Goal: Information Seeking & Learning: Check status

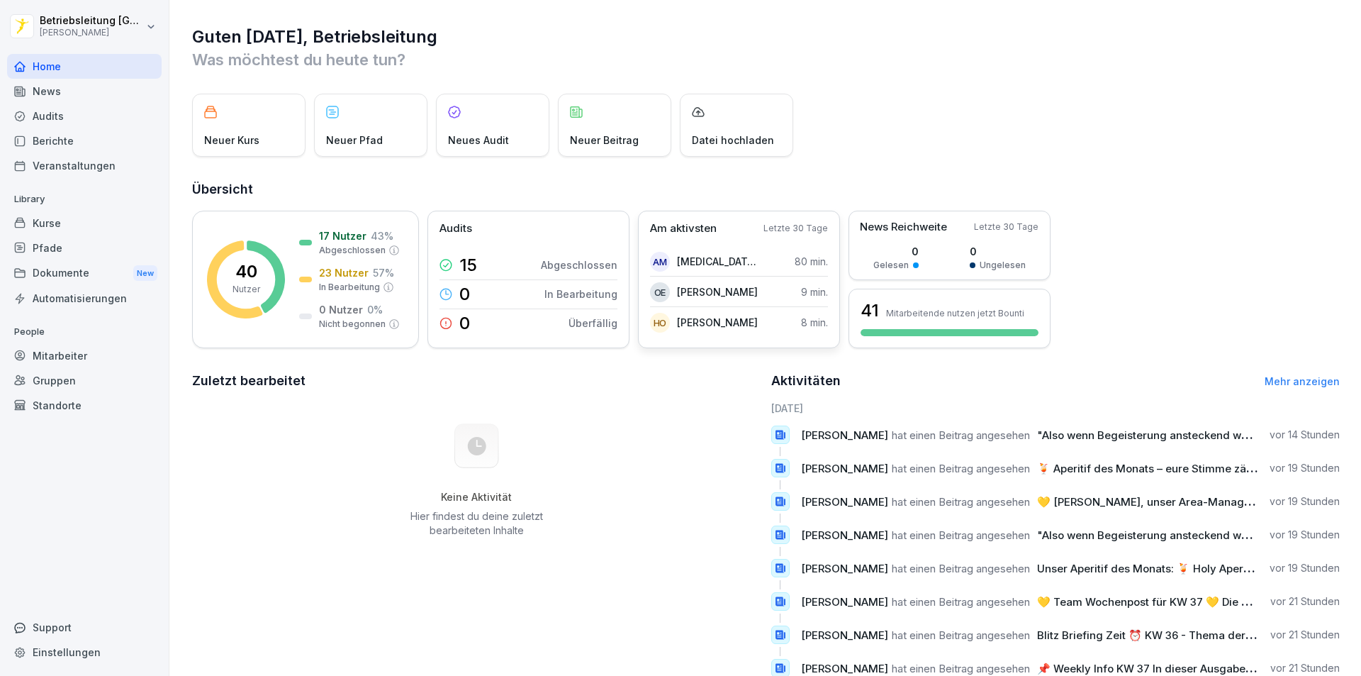
click at [705, 298] on p "[PERSON_NAME]" at bounding box center [717, 291] width 81 height 15
click at [82, 362] on div "Mitarbeiter" at bounding box center [84, 355] width 155 height 25
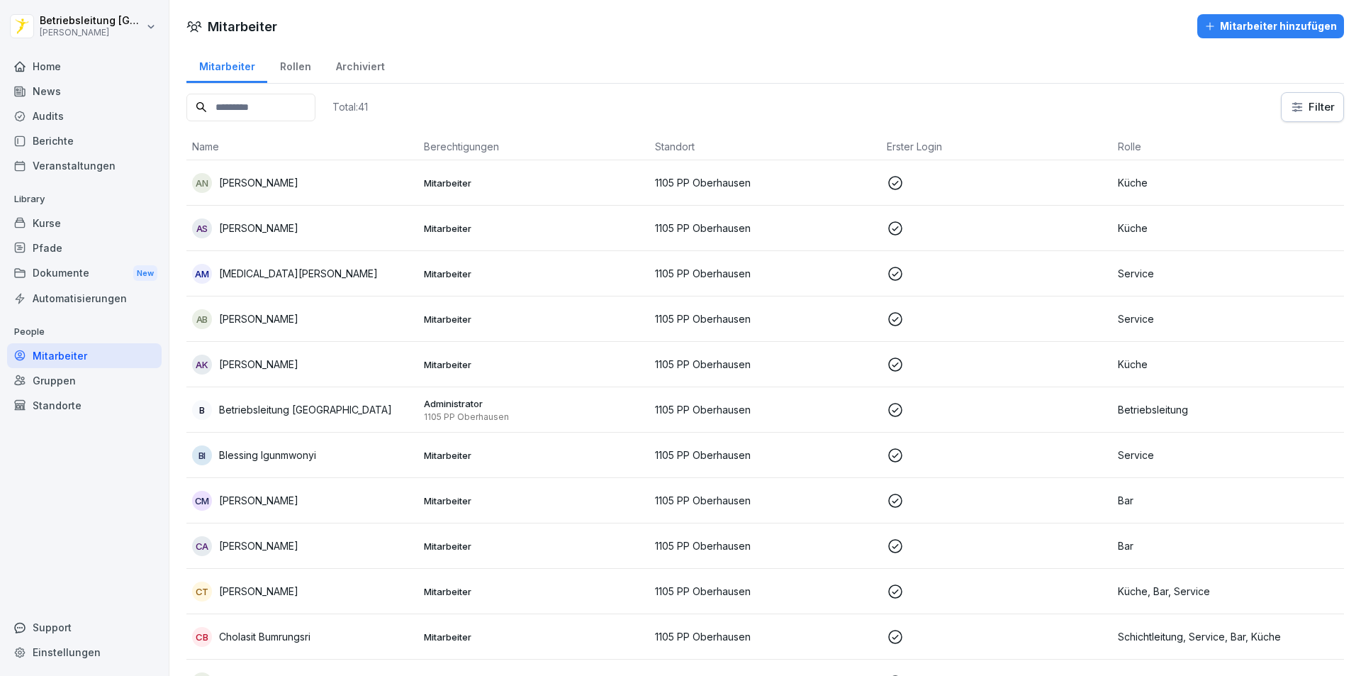
click at [284, 108] on input at bounding box center [250, 108] width 129 height 28
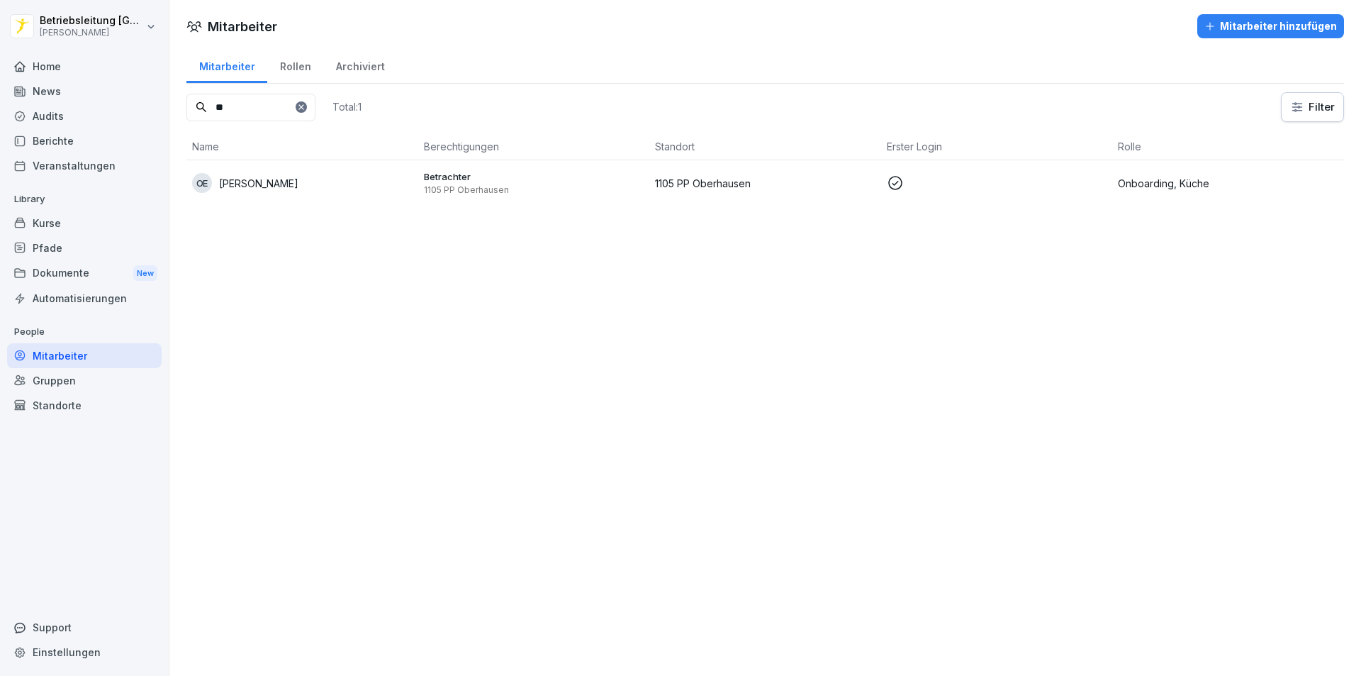
type input "**"
click at [715, 193] on td "1105 PP Oberhausen" at bounding box center [765, 182] width 232 height 45
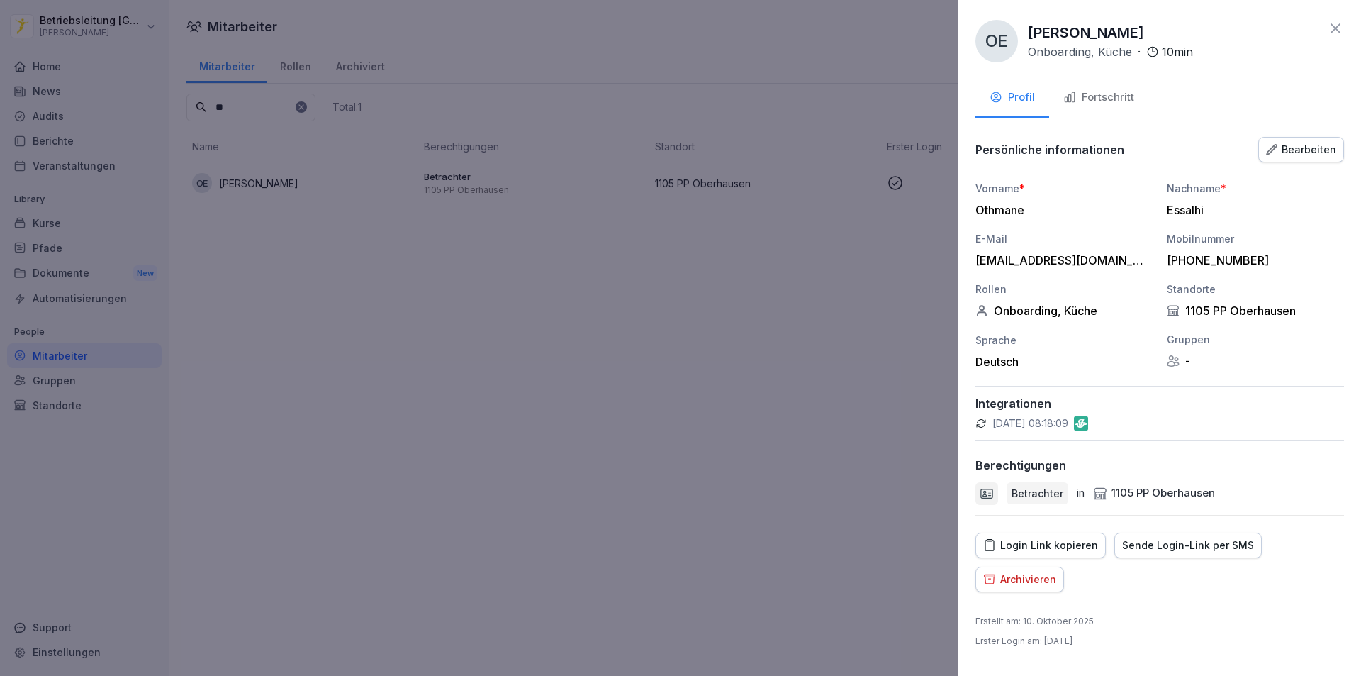
click at [1110, 94] on div "Fortschritt" at bounding box center [1099, 97] width 71 height 16
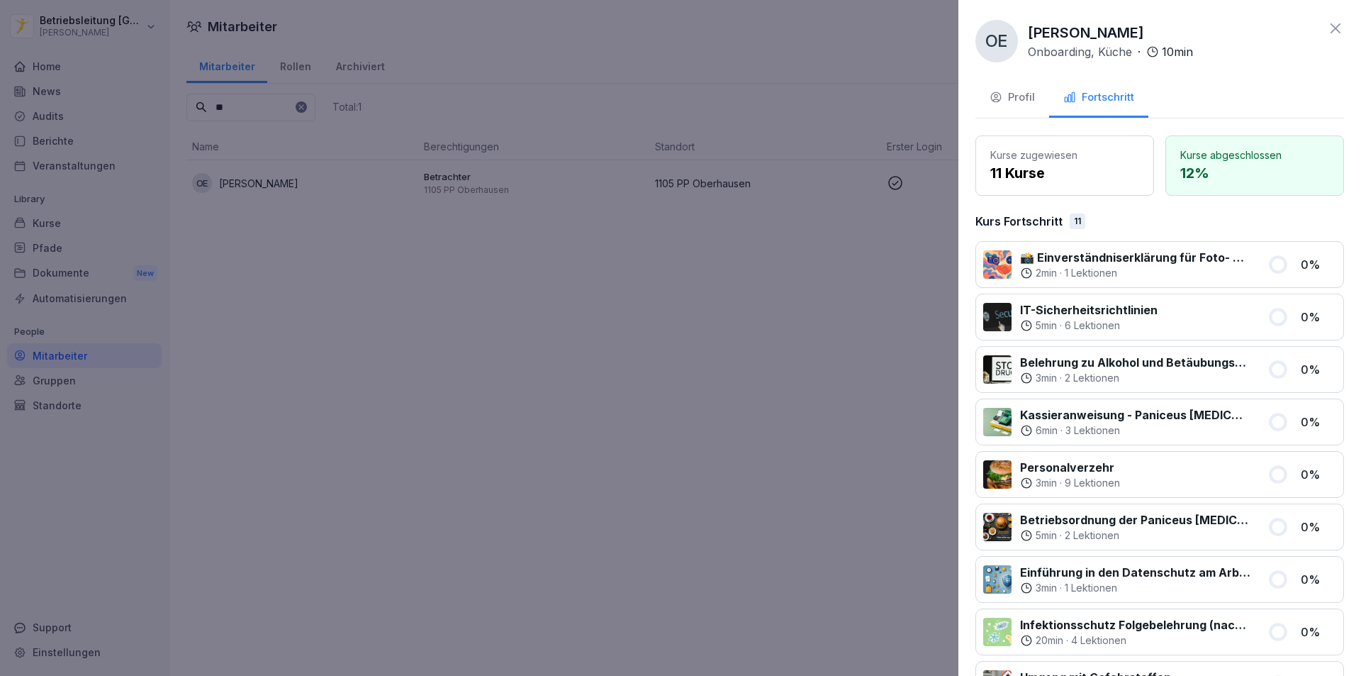
click at [1009, 109] on button "Profil" at bounding box center [1013, 98] width 74 height 38
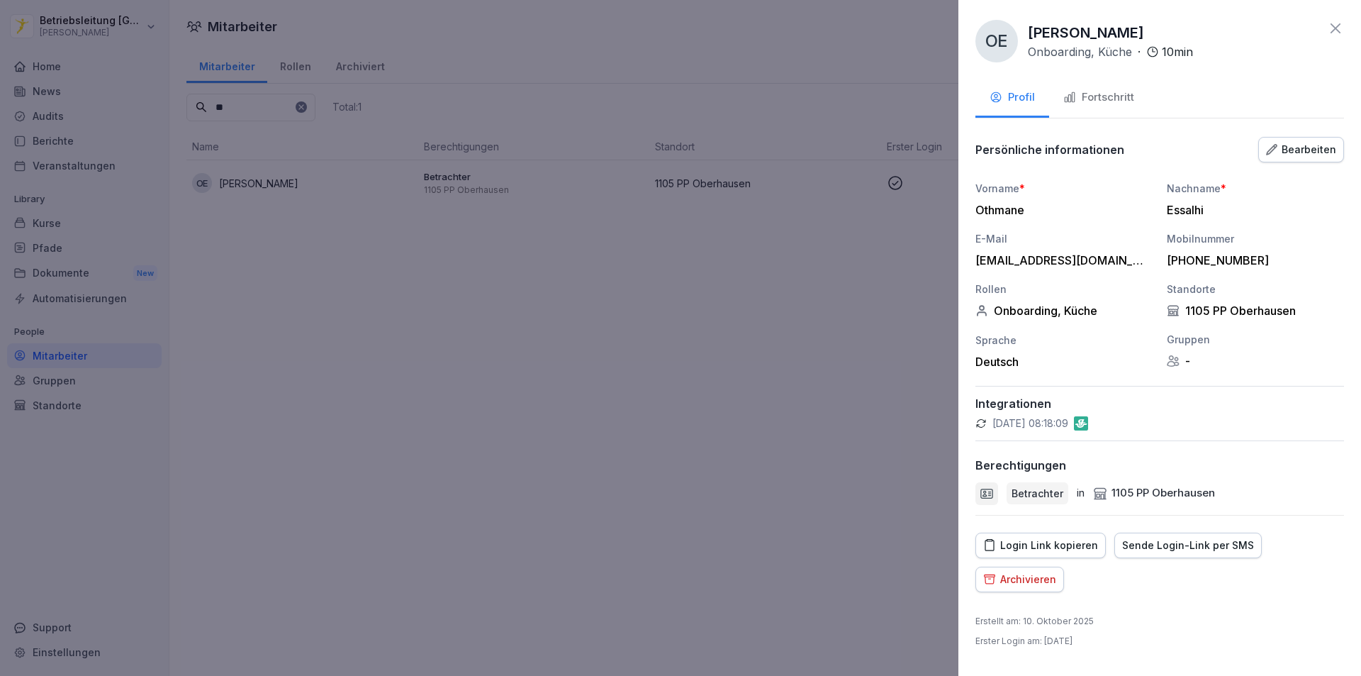
click at [1102, 91] on div "Fortschritt" at bounding box center [1099, 97] width 71 height 16
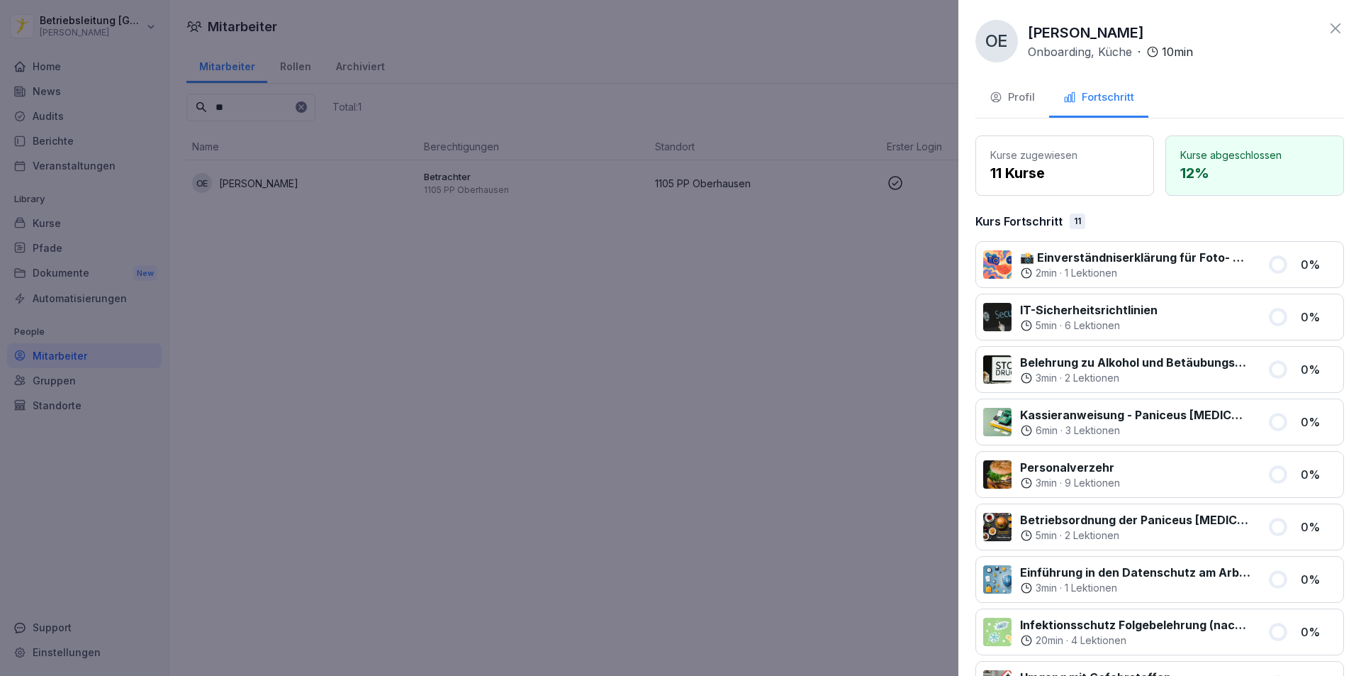
scroll to position [250, 0]
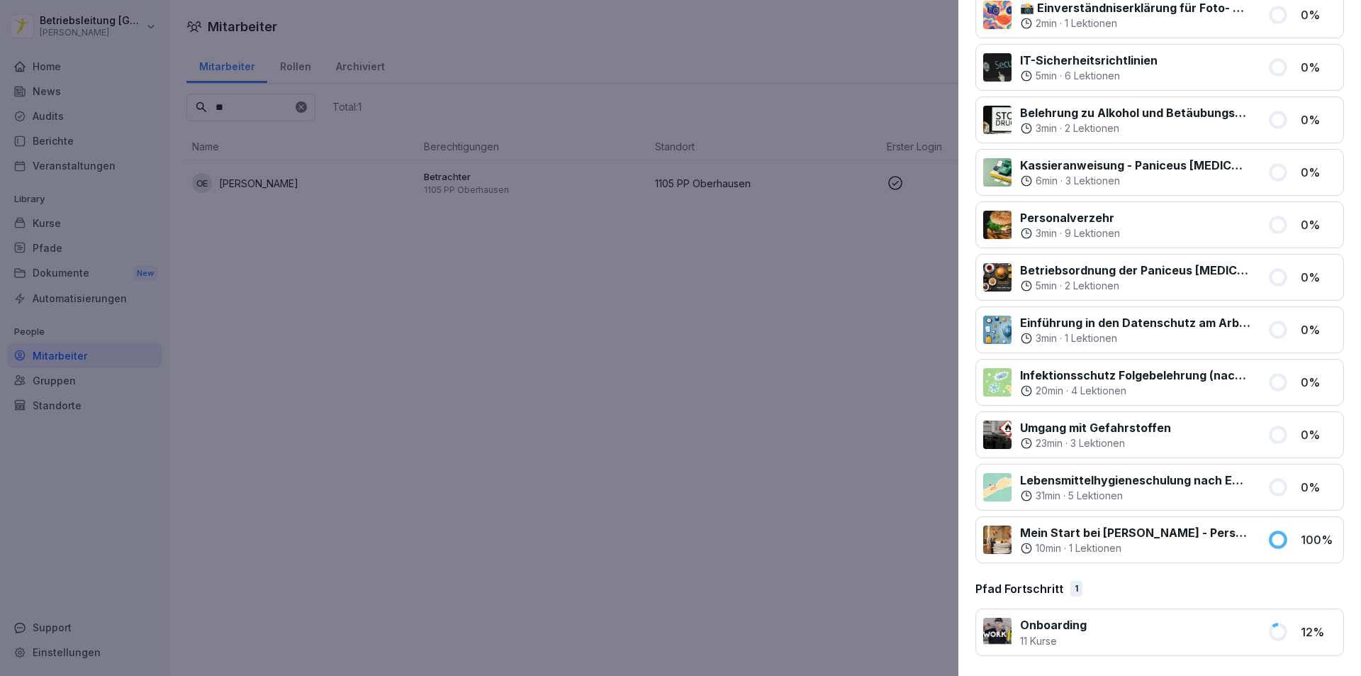
click at [992, 536] on div at bounding box center [997, 539] width 28 height 28
click at [340, 284] on div at bounding box center [680, 338] width 1361 height 676
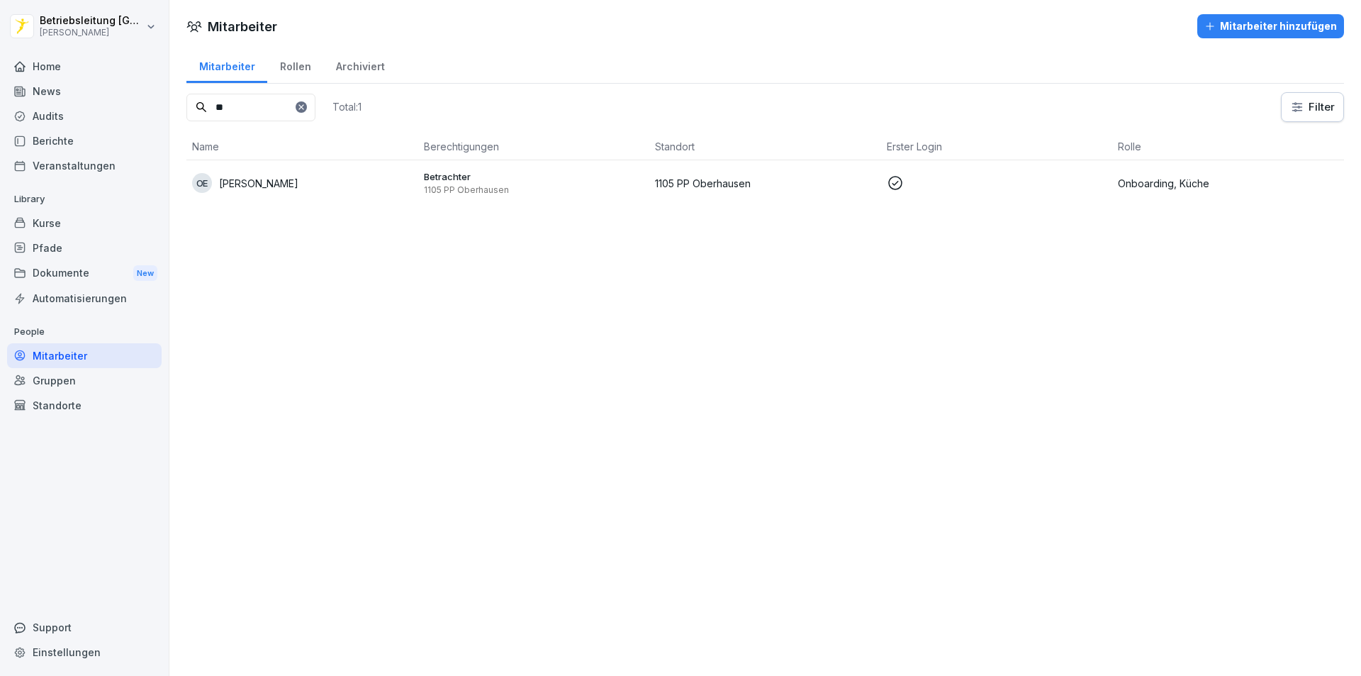
click at [68, 136] on div "Berichte" at bounding box center [84, 140] width 155 height 25
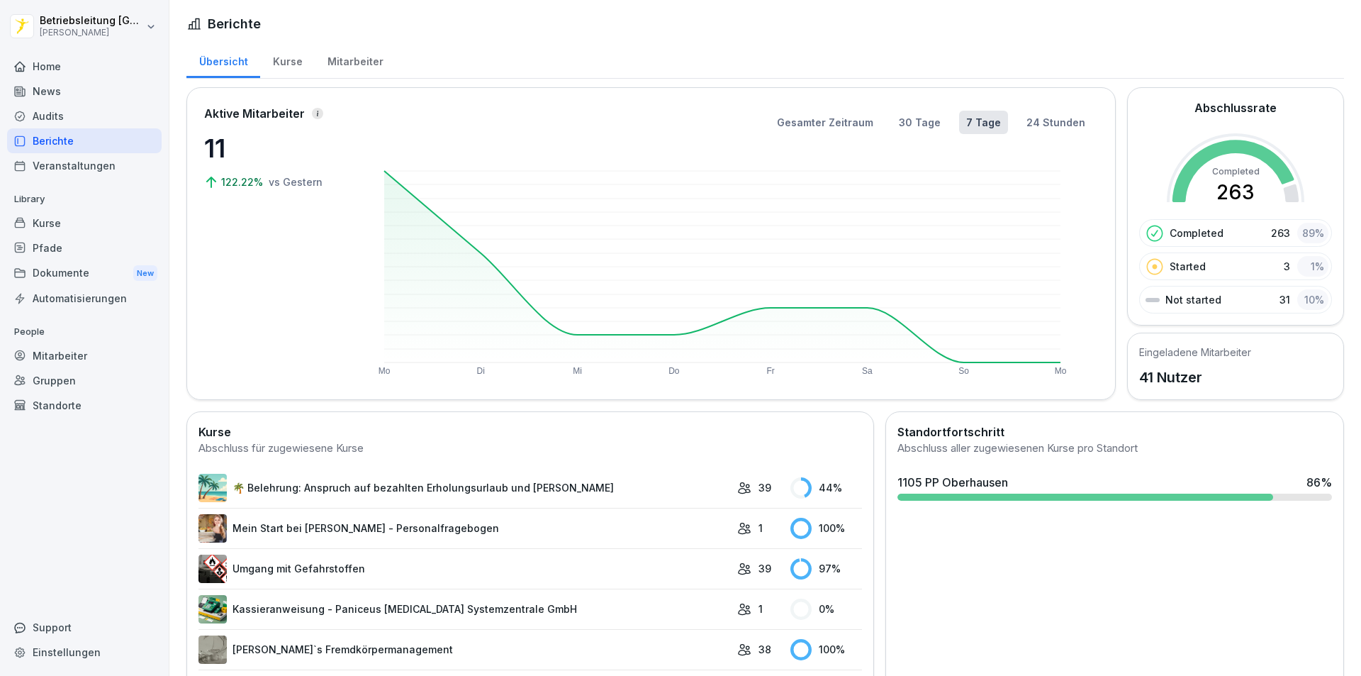
click at [352, 65] on div "Mitarbeiter" at bounding box center [355, 60] width 81 height 36
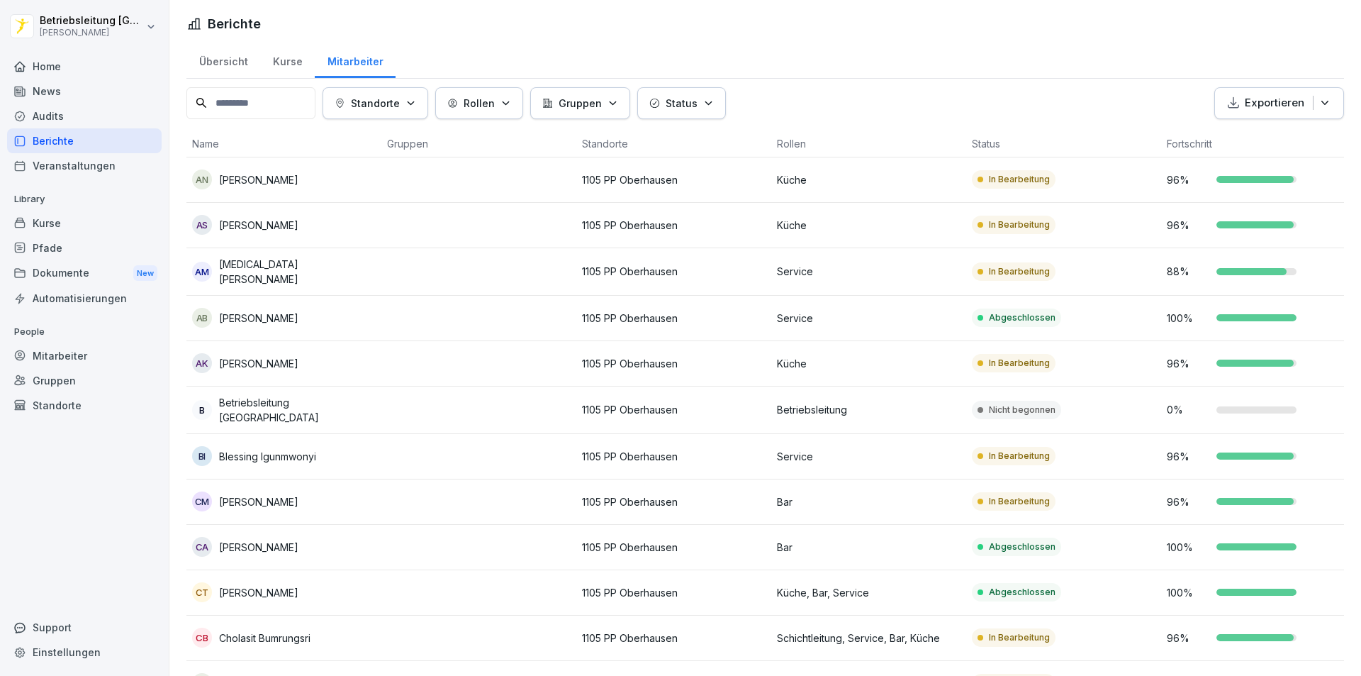
click at [259, 102] on input at bounding box center [250, 103] width 129 height 32
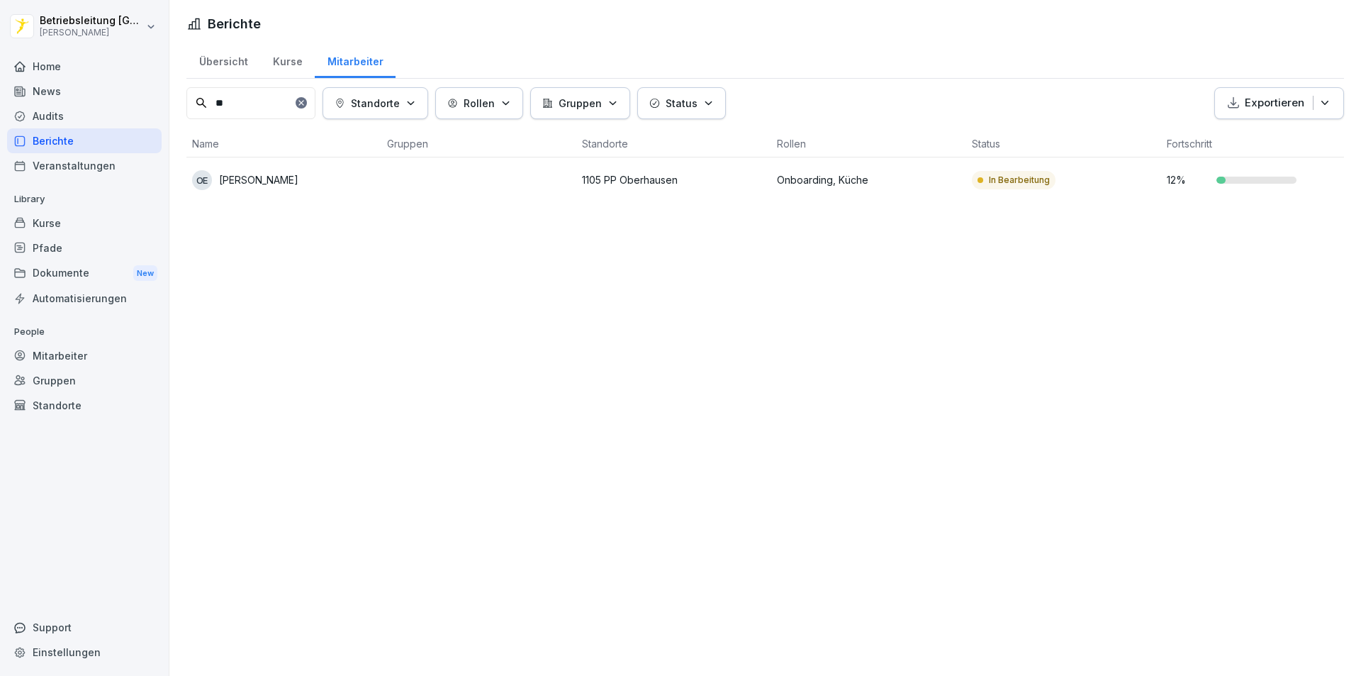
type input "**"
click at [1261, 182] on div at bounding box center [1257, 180] width 80 height 7
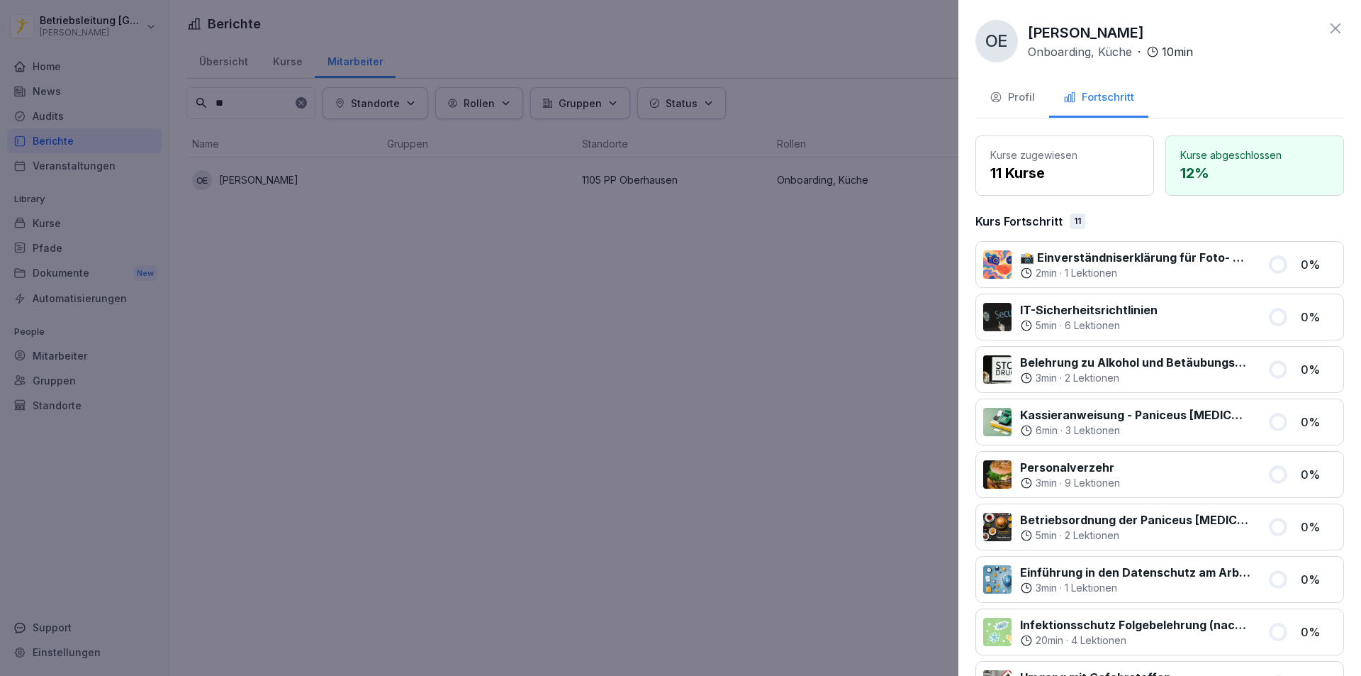
click at [1020, 91] on div "Profil" at bounding box center [1012, 97] width 45 height 16
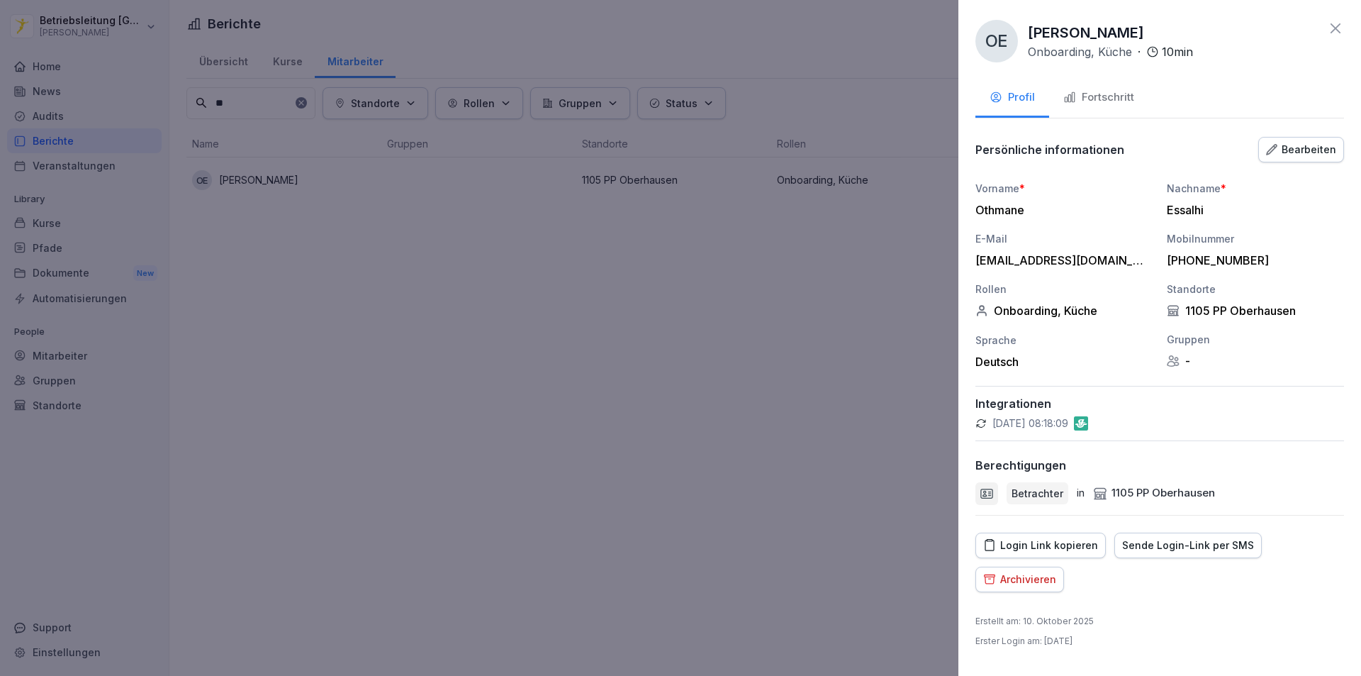
click at [1105, 89] on div "Fortschritt" at bounding box center [1099, 97] width 71 height 16
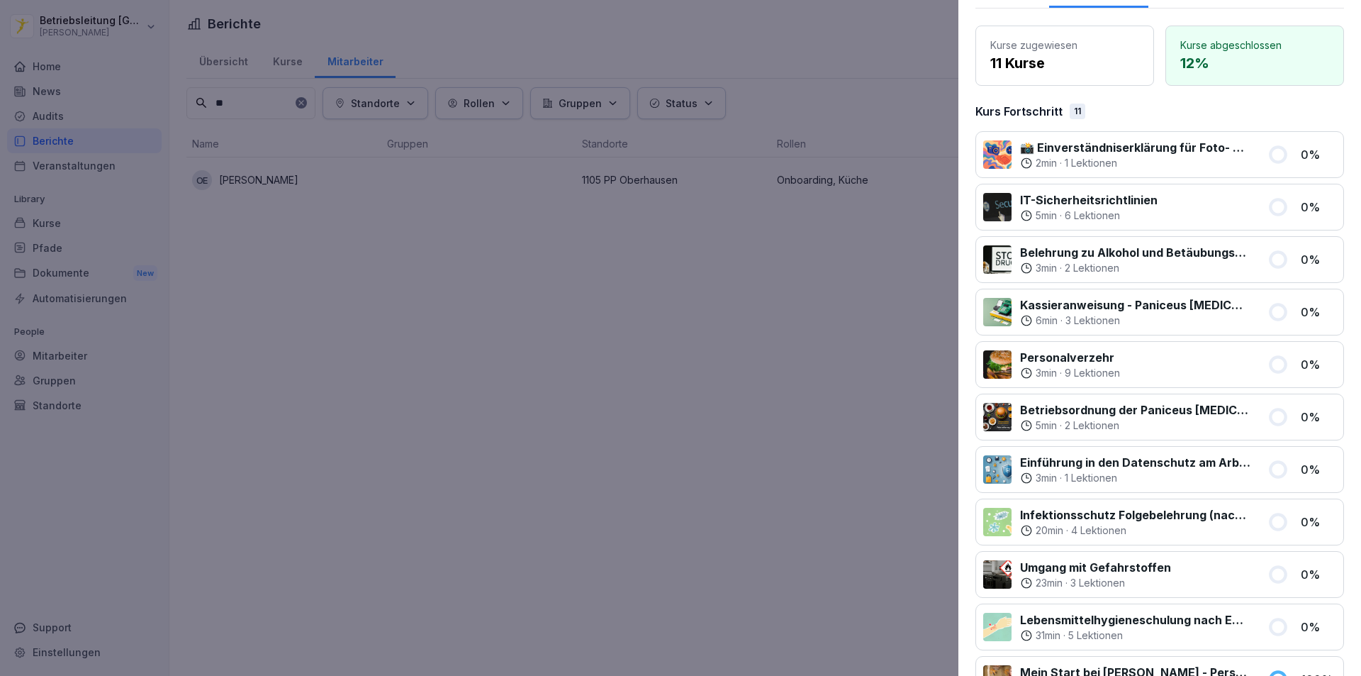
scroll to position [250, 0]
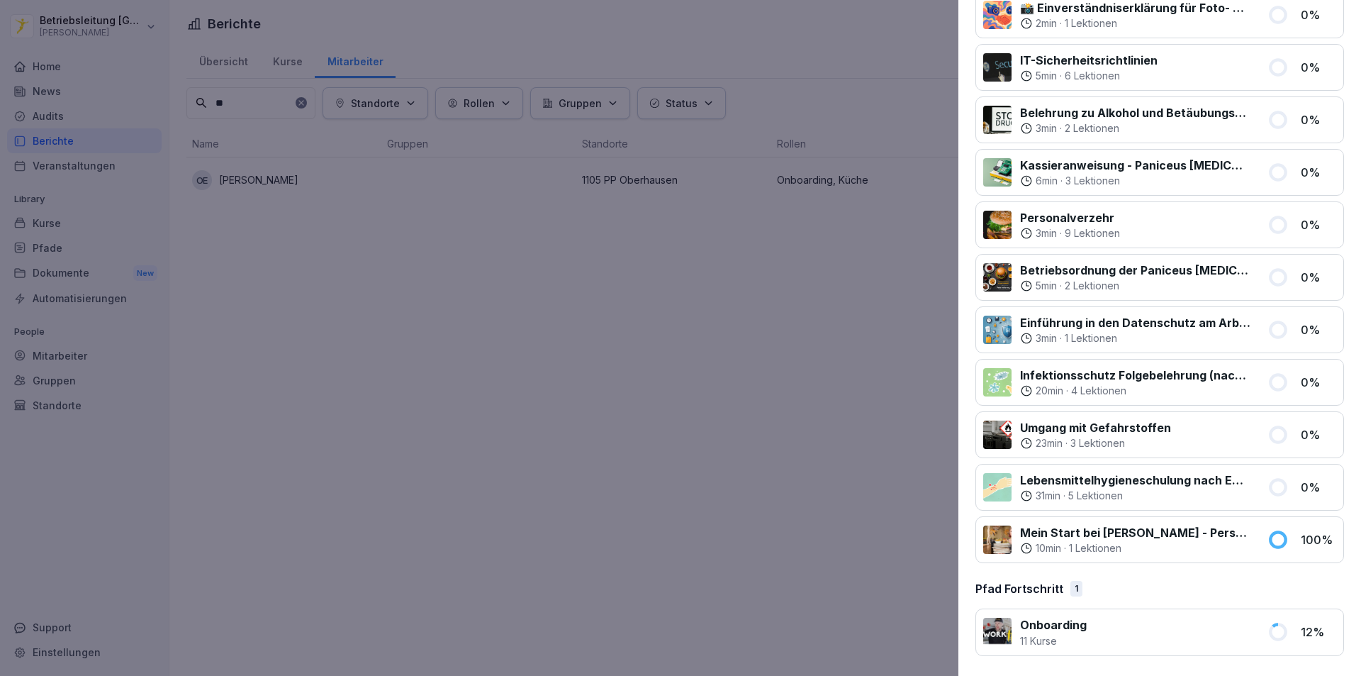
click at [501, 539] on div at bounding box center [680, 338] width 1361 height 676
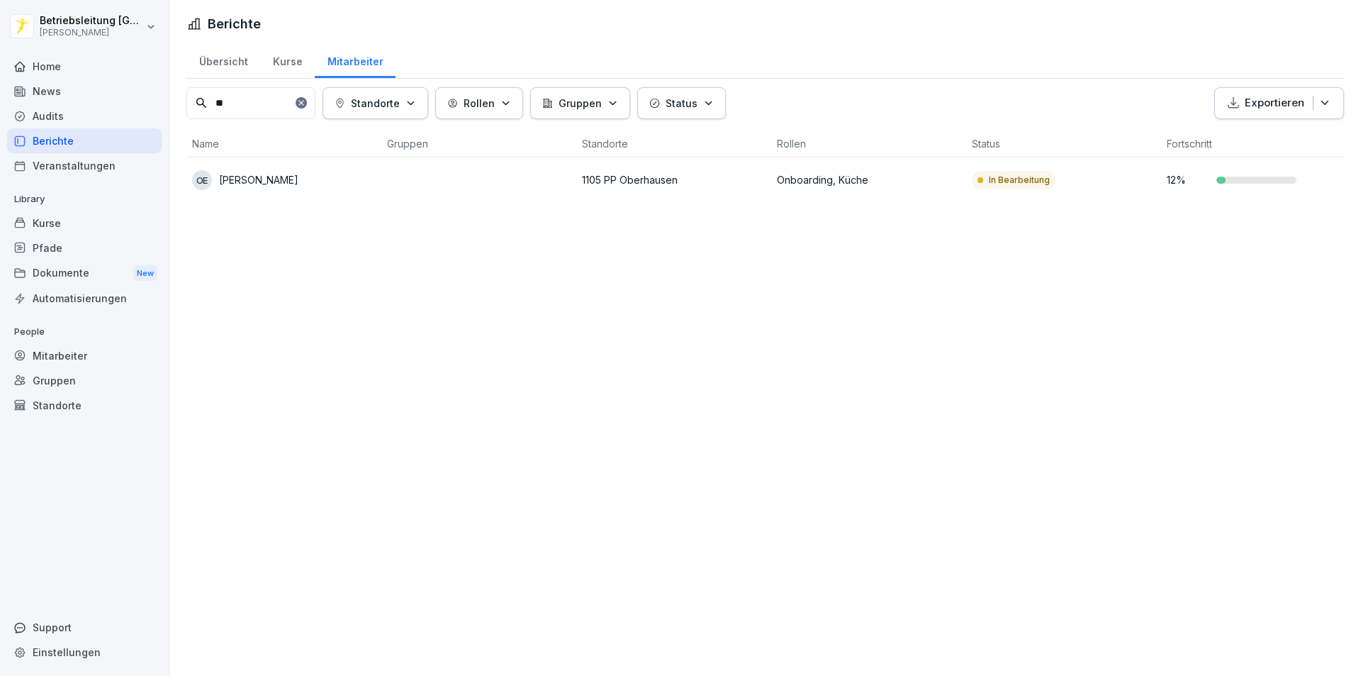
click at [96, 348] on div "Mitarbeiter" at bounding box center [84, 355] width 155 height 25
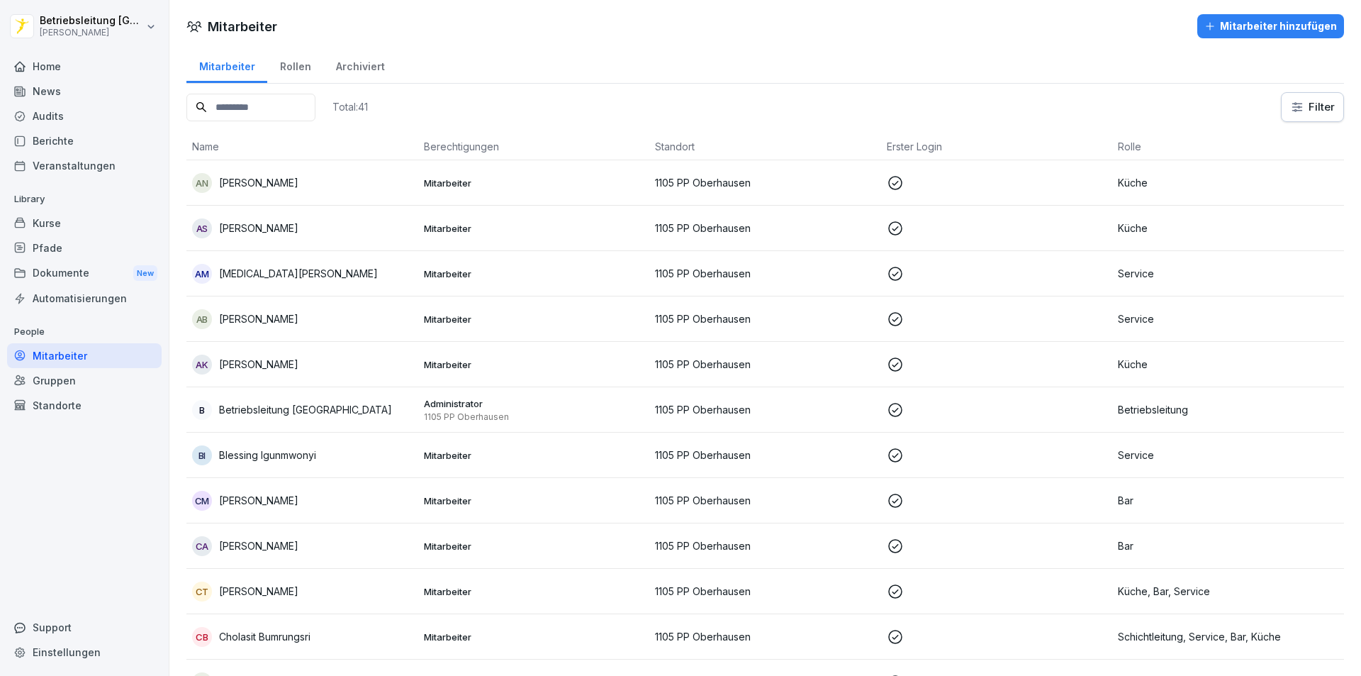
click at [283, 113] on input at bounding box center [250, 108] width 129 height 28
click at [73, 277] on div "Dokumente New" at bounding box center [84, 273] width 155 height 26
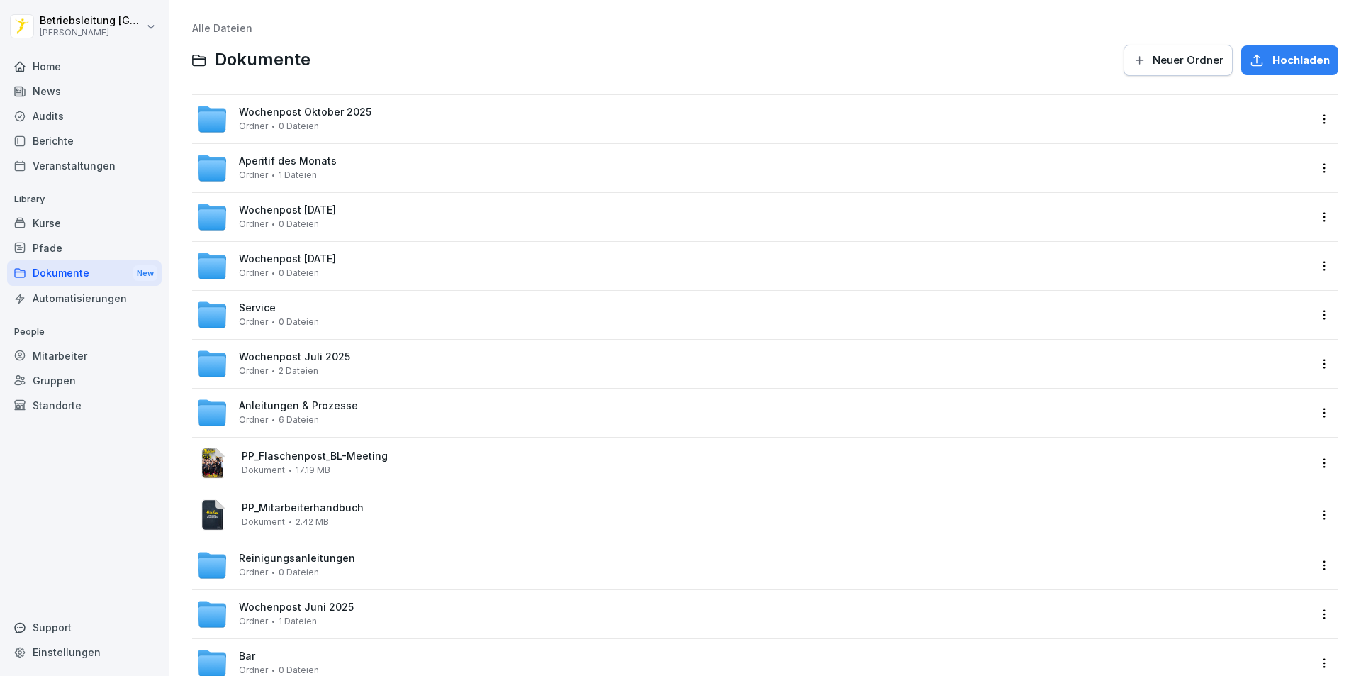
click at [56, 86] on div "News" at bounding box center [84, 91] width 155 height 25
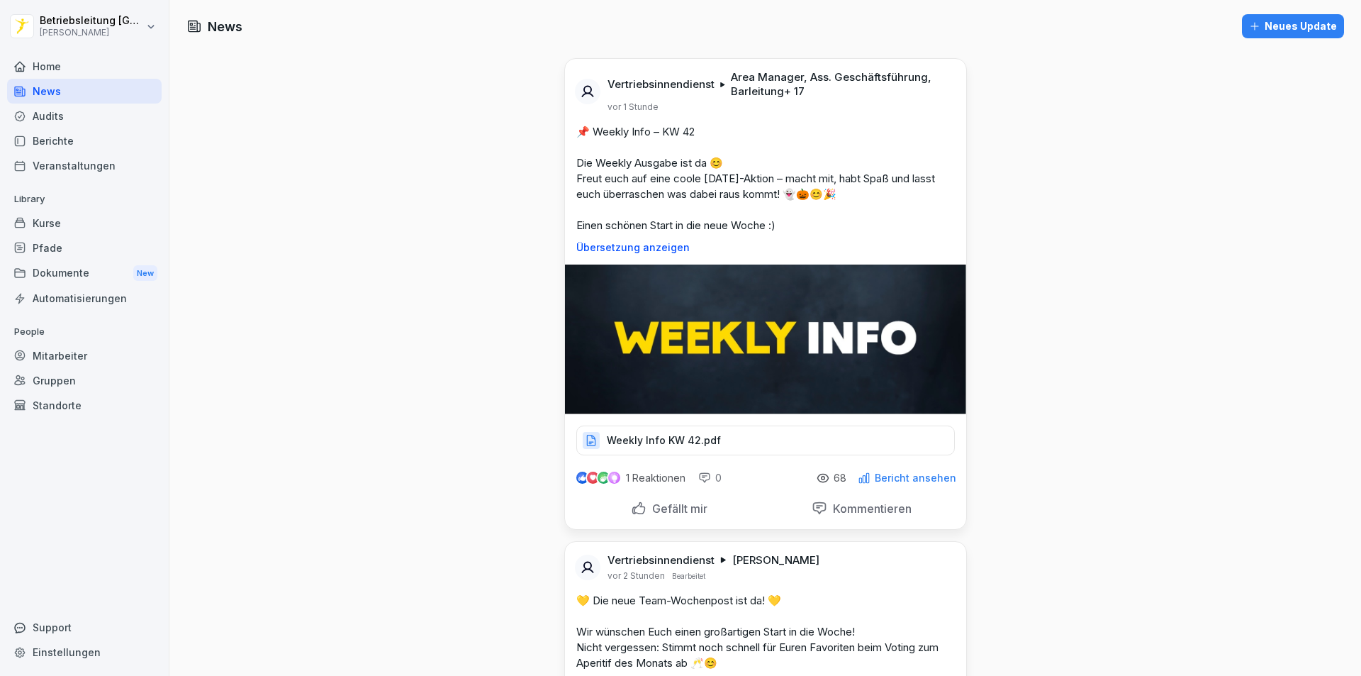
click at [62, 74] on div "Home" at bounding box center [84, 66] width 155 height 25
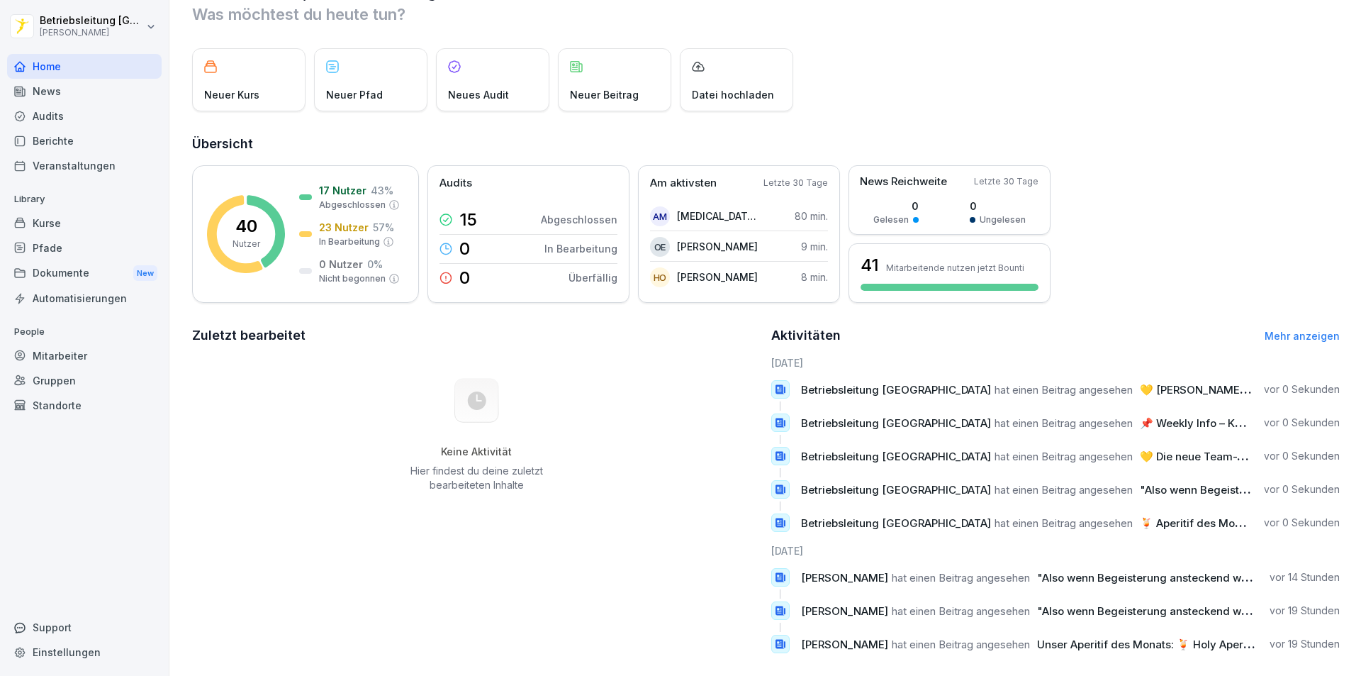
scroll to position [70, 0]
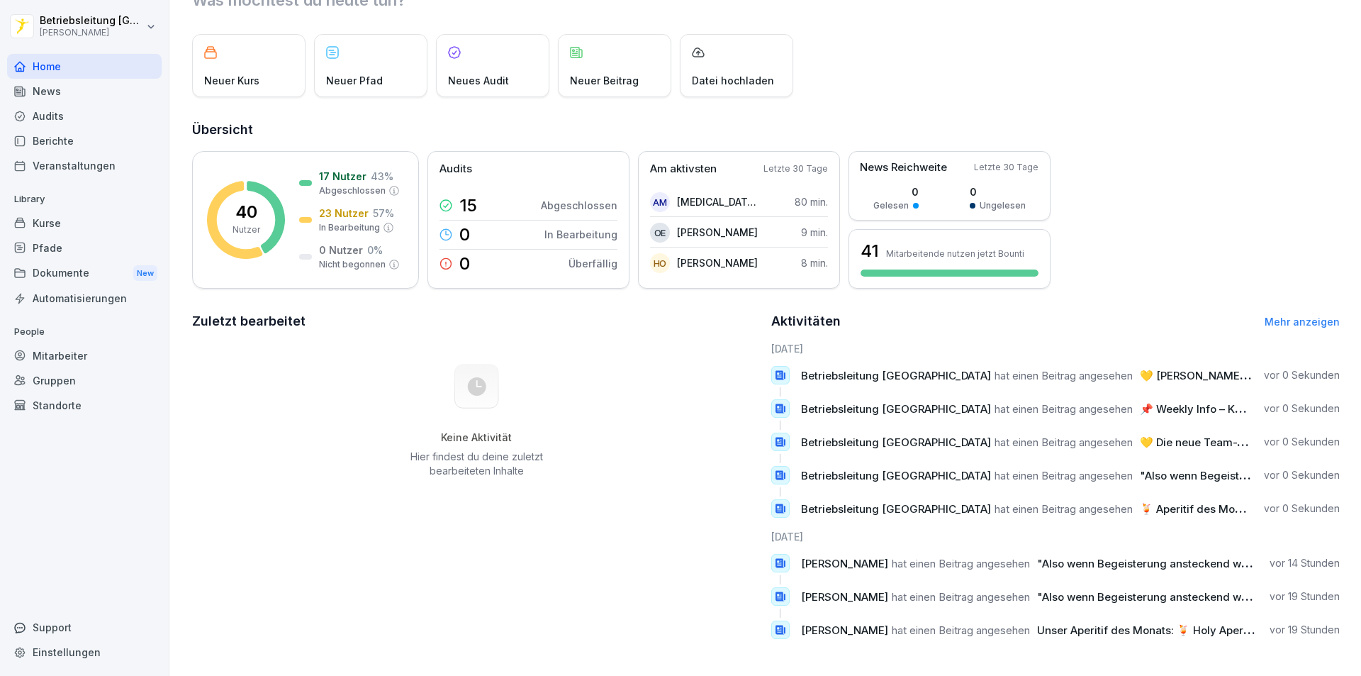
click at [92, 140] on div "Berichte" at bounding box center [84, 140] width 155 height 25
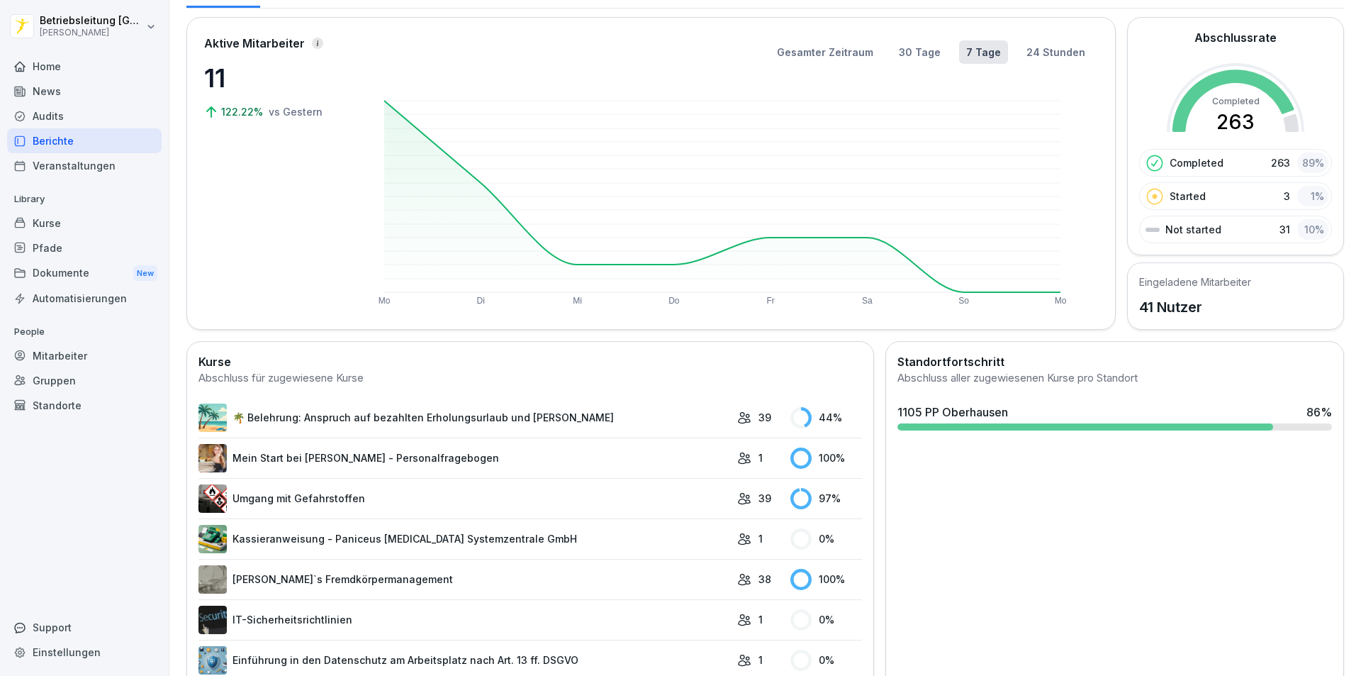
click at [74, 362] on div "Mitarbeiter" at bounding box center [84, 355] width 155 height 25
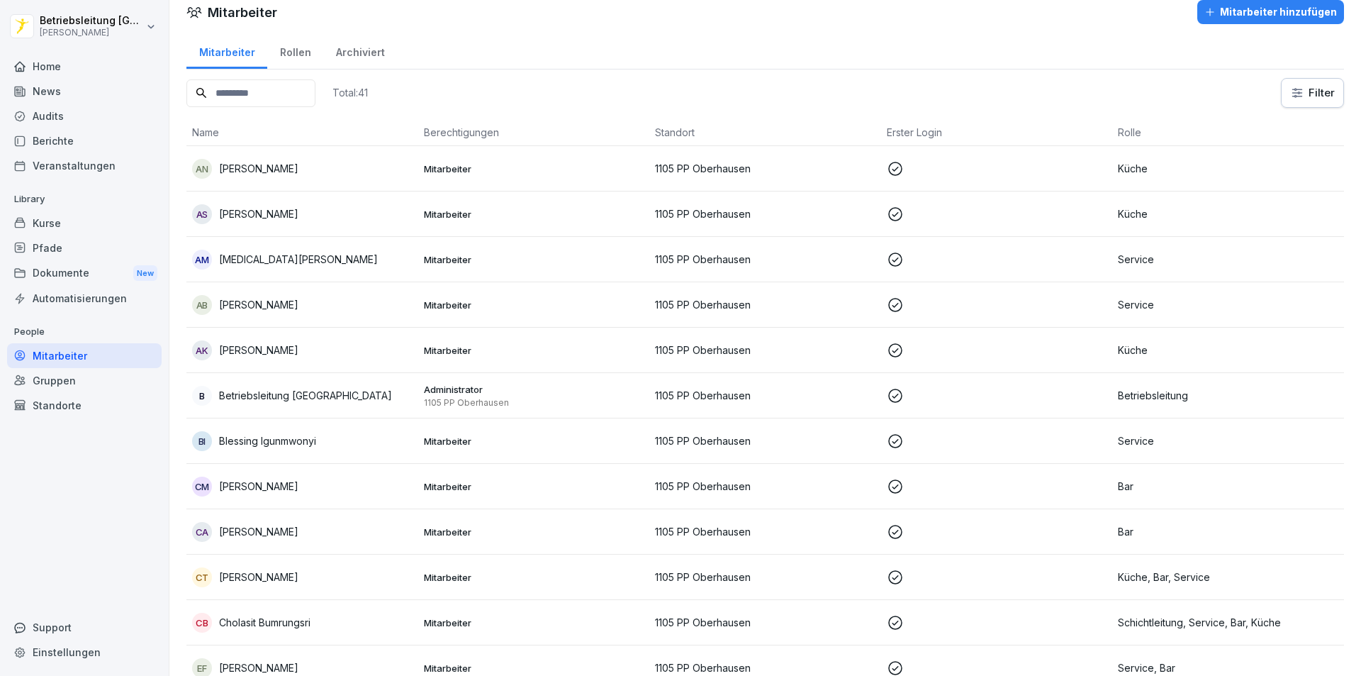
click at [248, 92] on input at bounding box center [250, 93] width 129 height 28
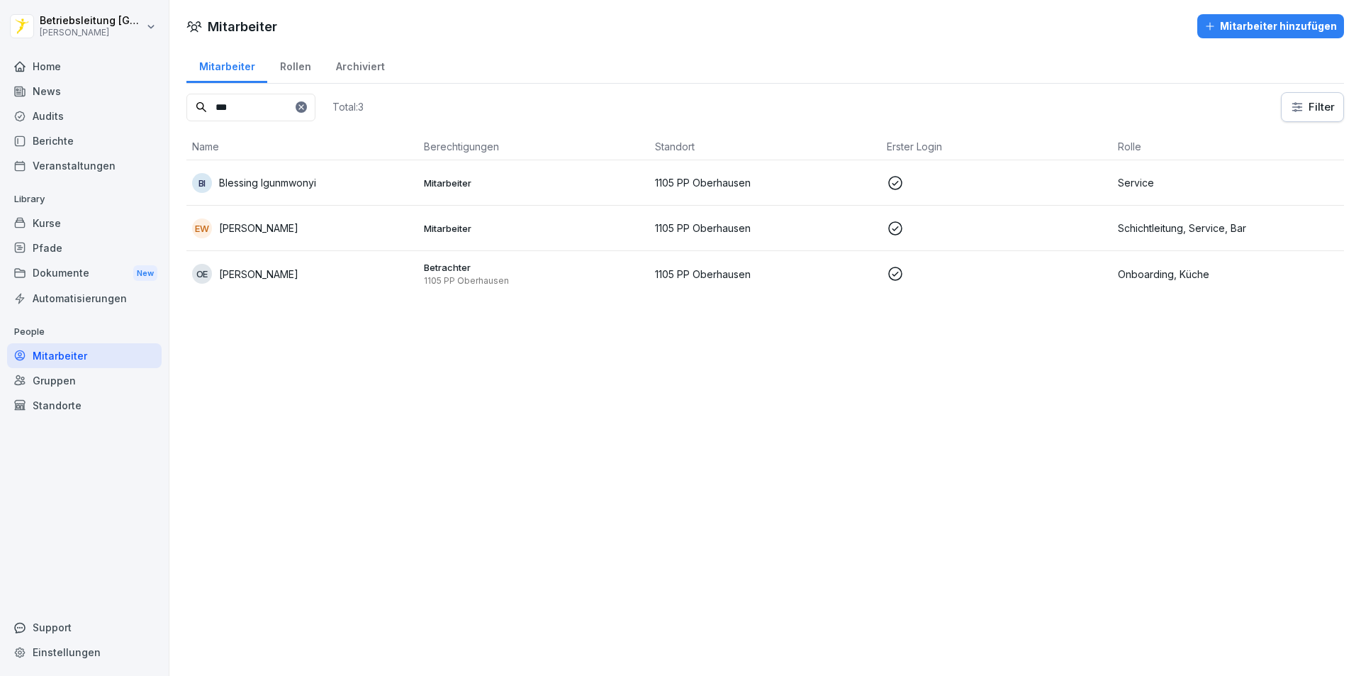
type input "***"
click at [1195, 284] on td "Onboarding, Küche" at bounding box center [1228, 273] width 232 height 45
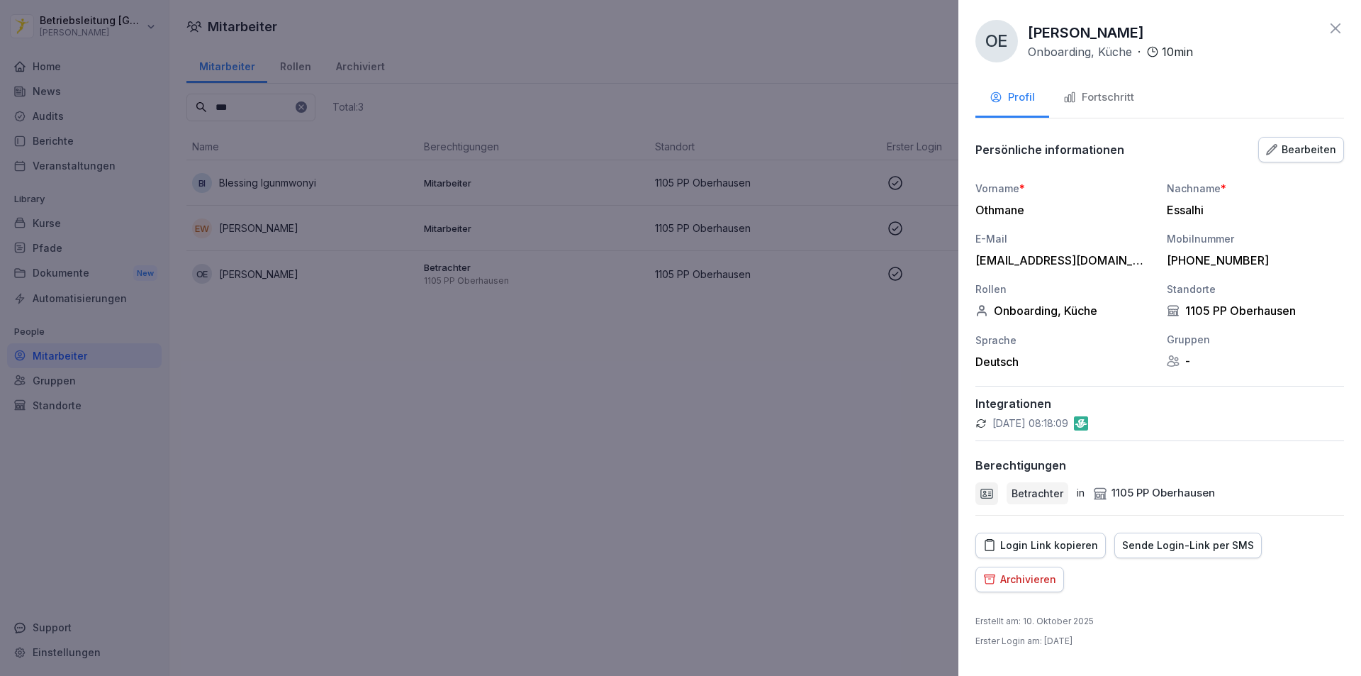
click at [1085, 99] on div "Fortschritt" at bounding box center [1099, 97] width 71 height 16
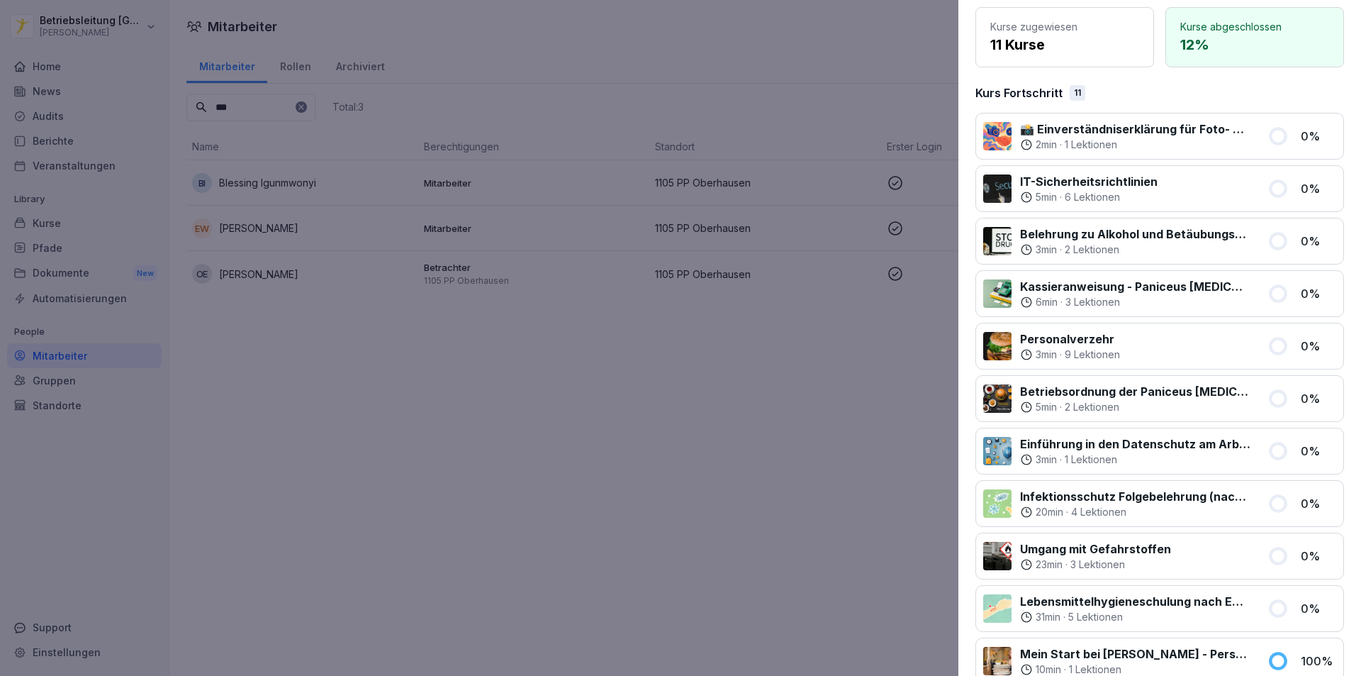
scroll to position [250, 0]
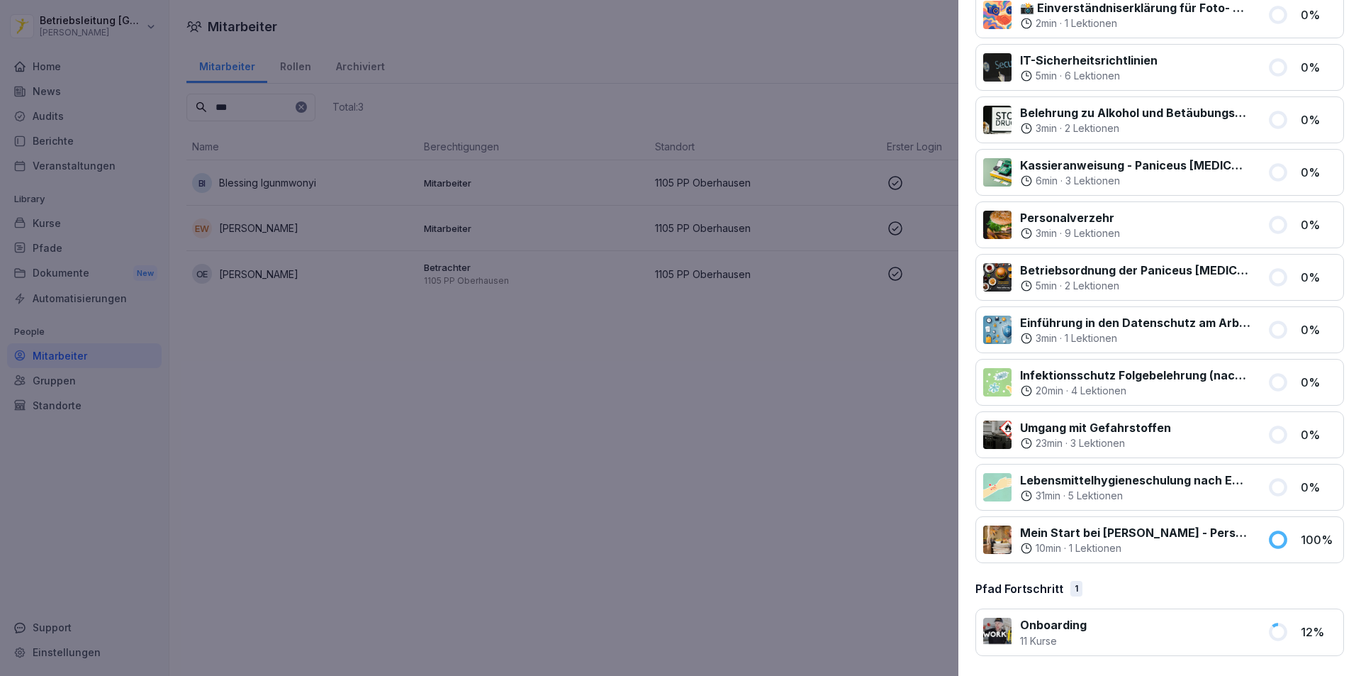
click at [1048, 528] on p "Mein Start bei [PERSON_NAME] - Personalfragebogen" at bounding box center [1135, 532] width 230 height 17
click at [1008, 545] on div at bounding box center [997, 539] width 28 height 28
click at [1031, 545] on icon at bounding box center [1026, 548] width 13 height 13
click at [1025, 548] on icon at bounding box center [1026, 548] width 13 height 13
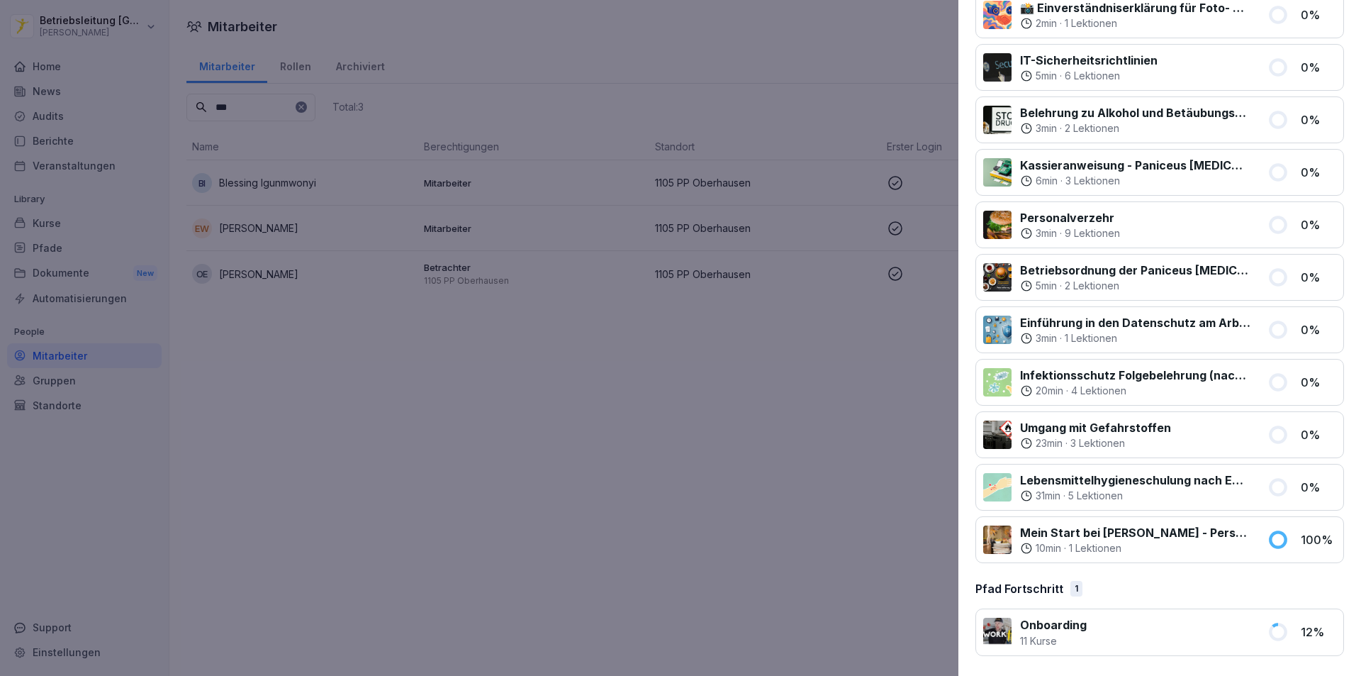
click at [994, 548] on div at bounding box center [997, 539] width 28 height 28
click at [1037, 546] on p "10 min" at bounding box center [1049, 548] width 26 height 14
click at [1081, 548] on p "1 Lektionen" at bounding box center [1095, 548] width 52 height 14
drag, startPoint x: 1105, startPoint y: 548, endPoint x: 1138, endPoint y: 542, distance: 33.1
click at [1106, 548] on p "1 Lektionen" at bounding box center [1095, 548] width 52 height 14
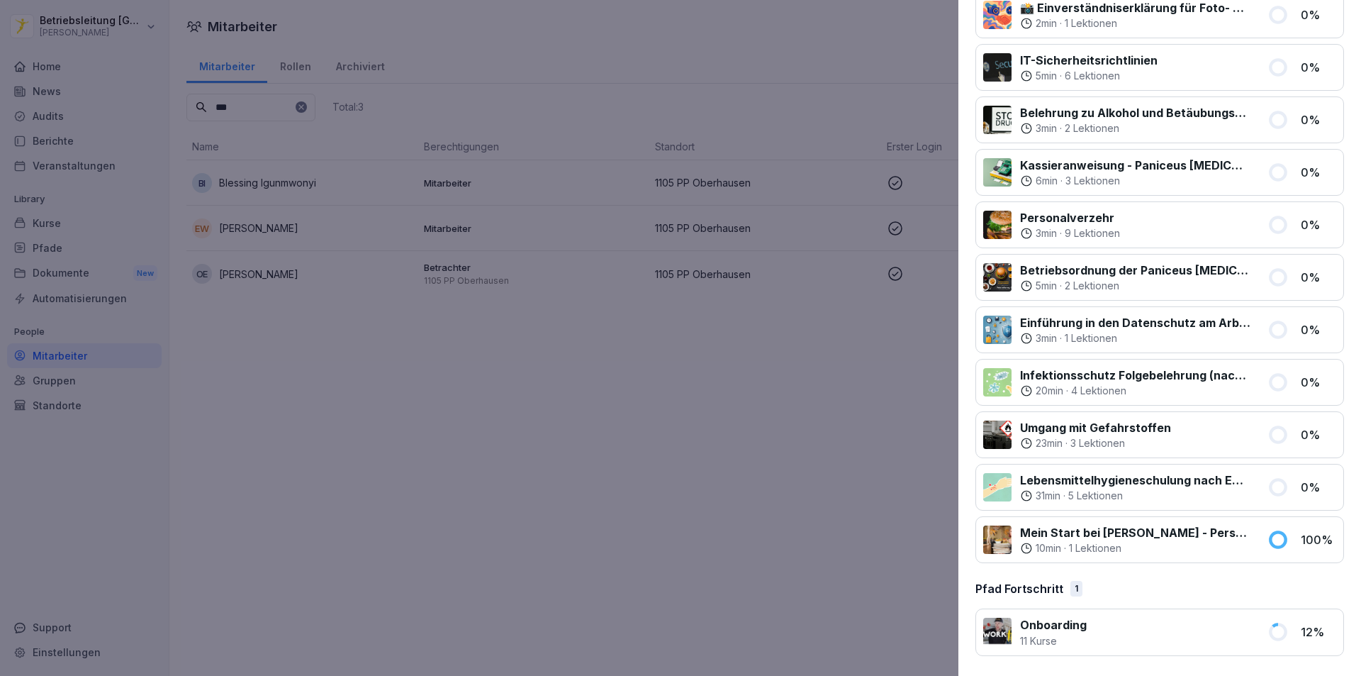
drag, startPoint x: 1142, startPoint y: 540, endPoint x: 1207, endPoint y: 532, distance: 65.1
click at [1144, 541] on div "10 min · 1 Lektionen" at bounding box center [1135, 548] width 230 height 14
click at [1214, 530] on p "Mein Start bei [PERSON_NAME] - Personalfragebogen" at bounding box center [1135, 532] width 230 height 17
click at [1305, 539] on p "100 %" at bounding box center [1318, 539] width 35 height 17
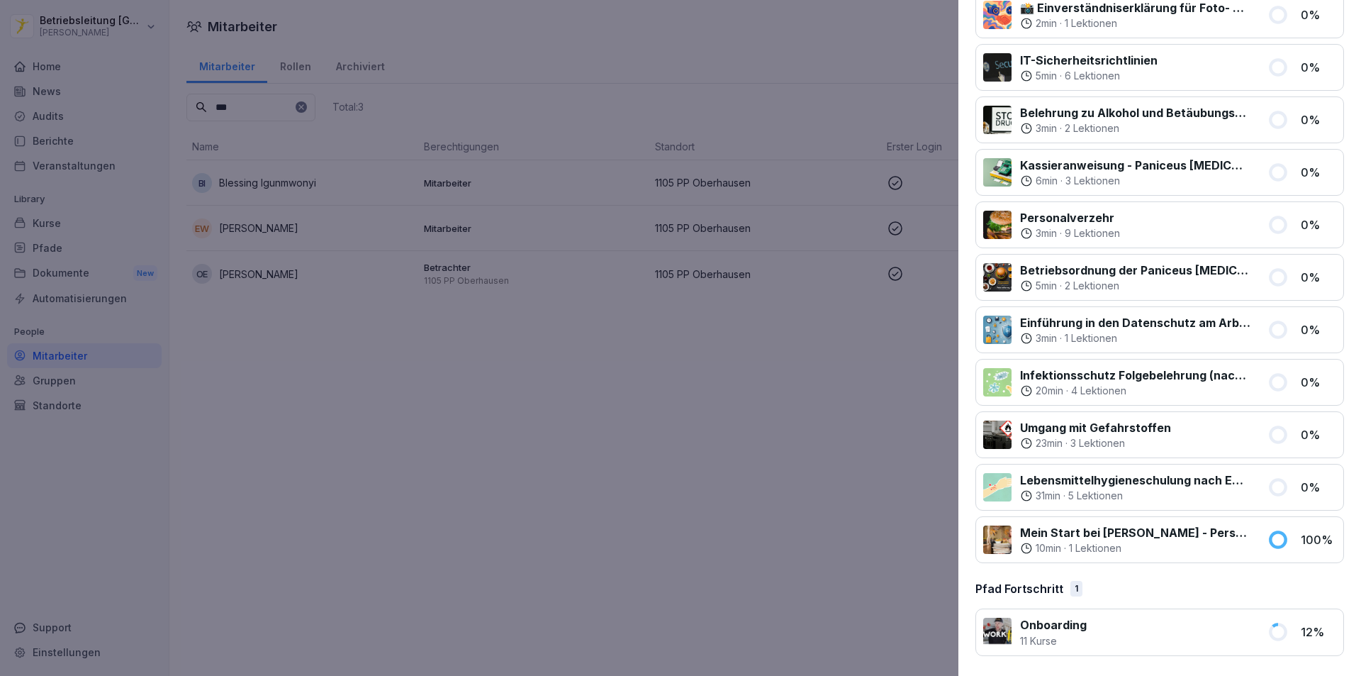
click at [980, 540] on div "Mein Start bei Peter Pane - Personalfragebogen 10 min · 1 Lektionen 100 %" at bounding box center [1160, 539] width 369 height 47
click at [1043, 532] on p "Mein Start bei [PERSON_NAME] - Personalfragebogen" at bounding box center [1135, 532] width 230 height 17
click at [1010, 538] on div at bounding box center [997, 539] width 28 height 28
click at [1031, 551] on icon at bounding box center [1026, 548] width 13 height 13
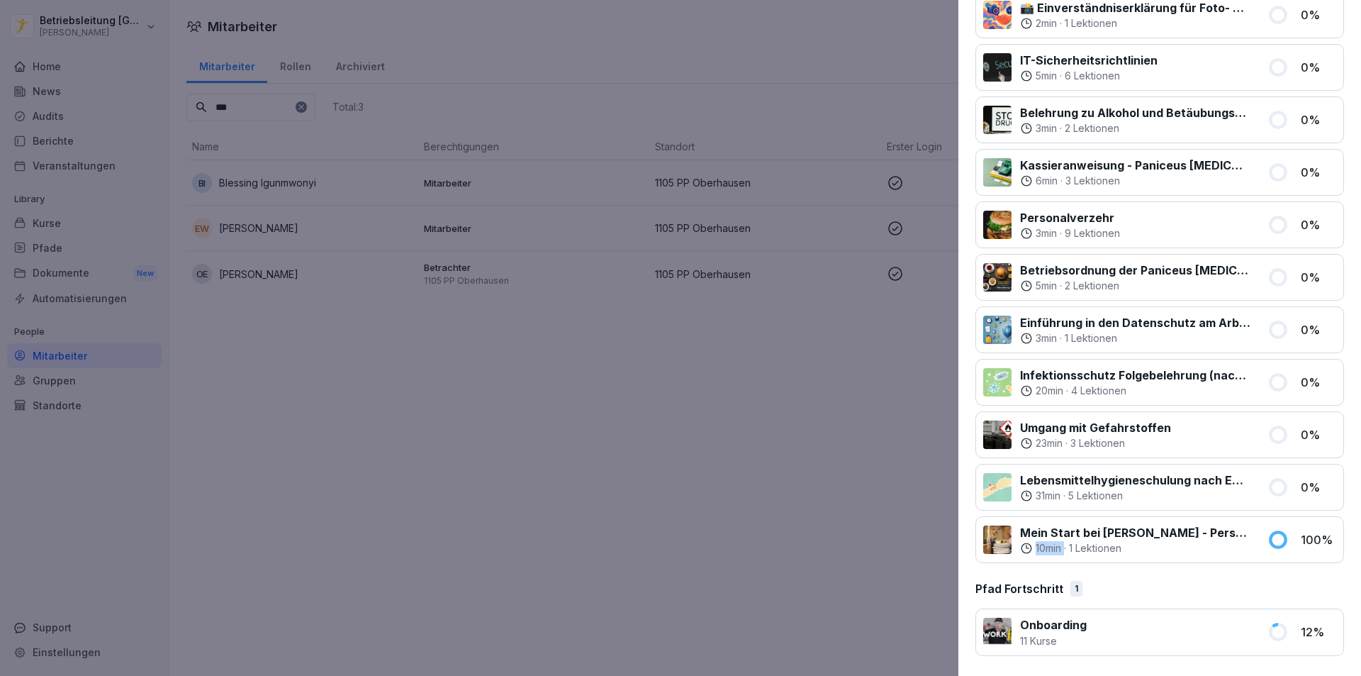
click at [1031, 551] on icon at bounding box center [1026, 548] width 13 height 13
click at [990, 538] on div at bounding box center [997, 539] width 28 height 28
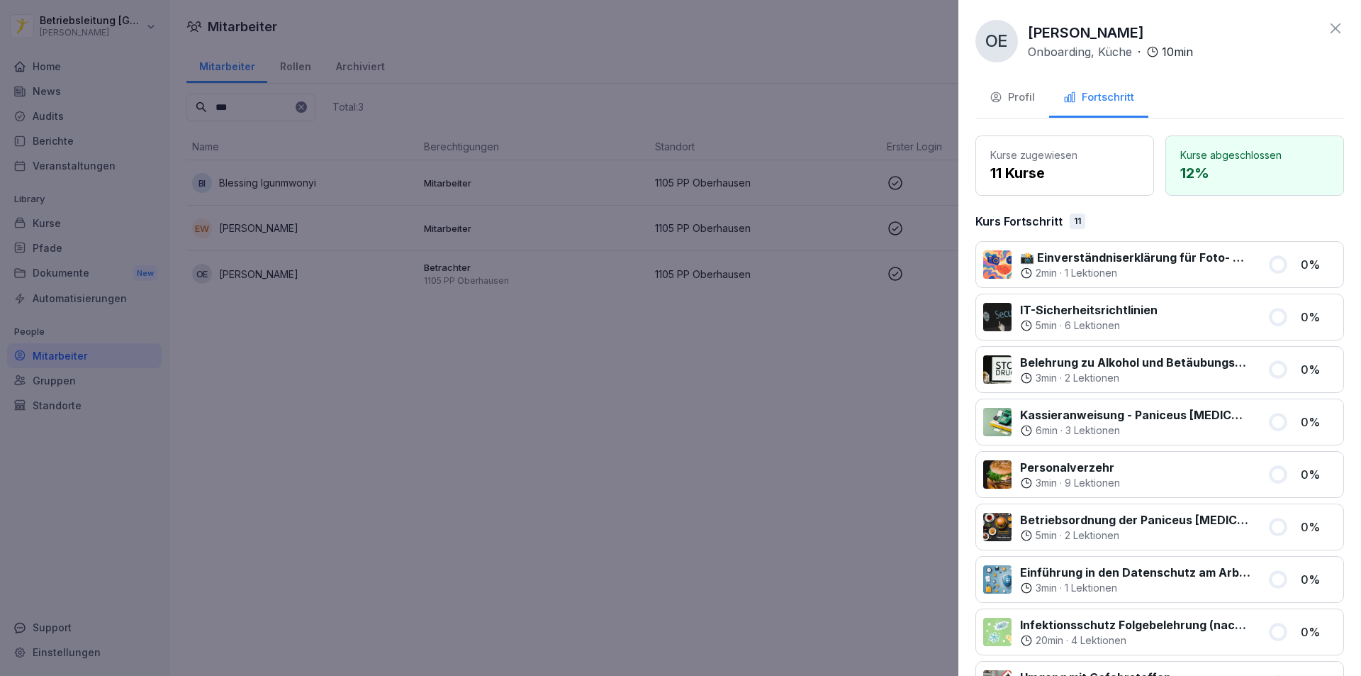
click at [1021, 88] on button "Profil" at bounding box center [1013, 98] width 74 height 38
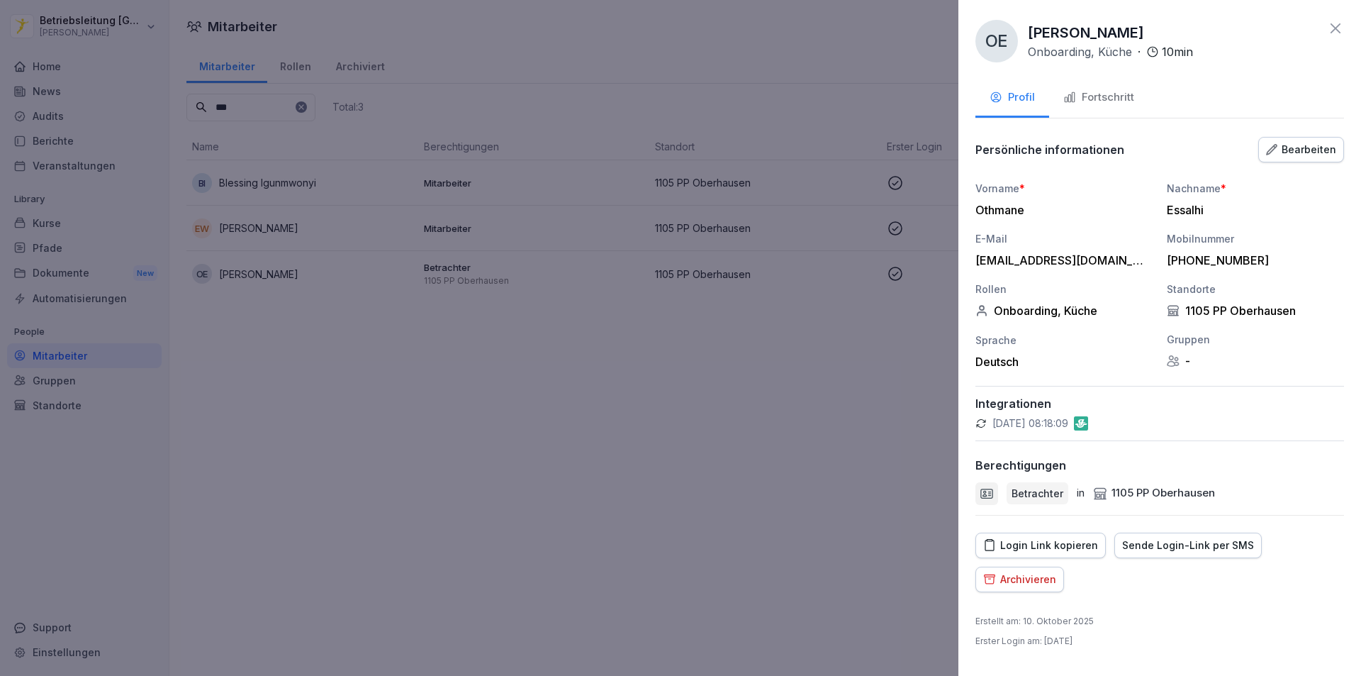
click at [1079, 94] on div "Fortschritt" at bounding box center [1099, 97] width 71 height 16
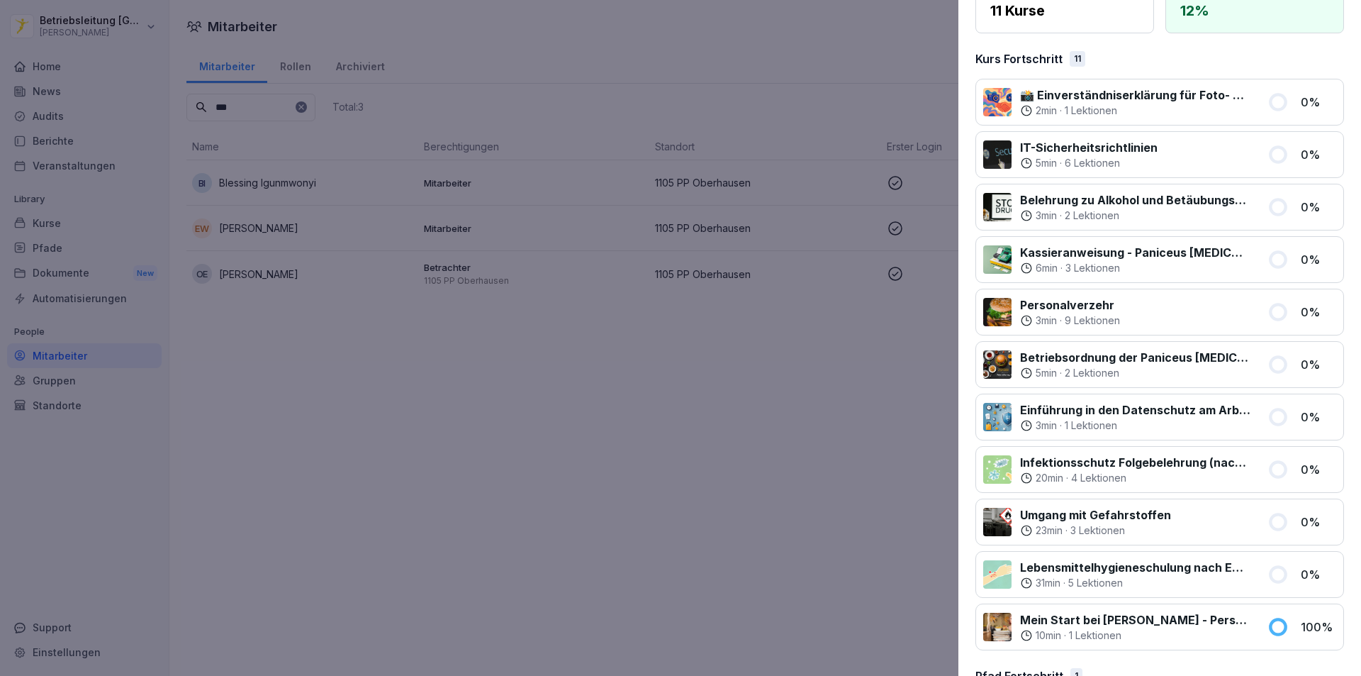
scroll to position [250, 0]
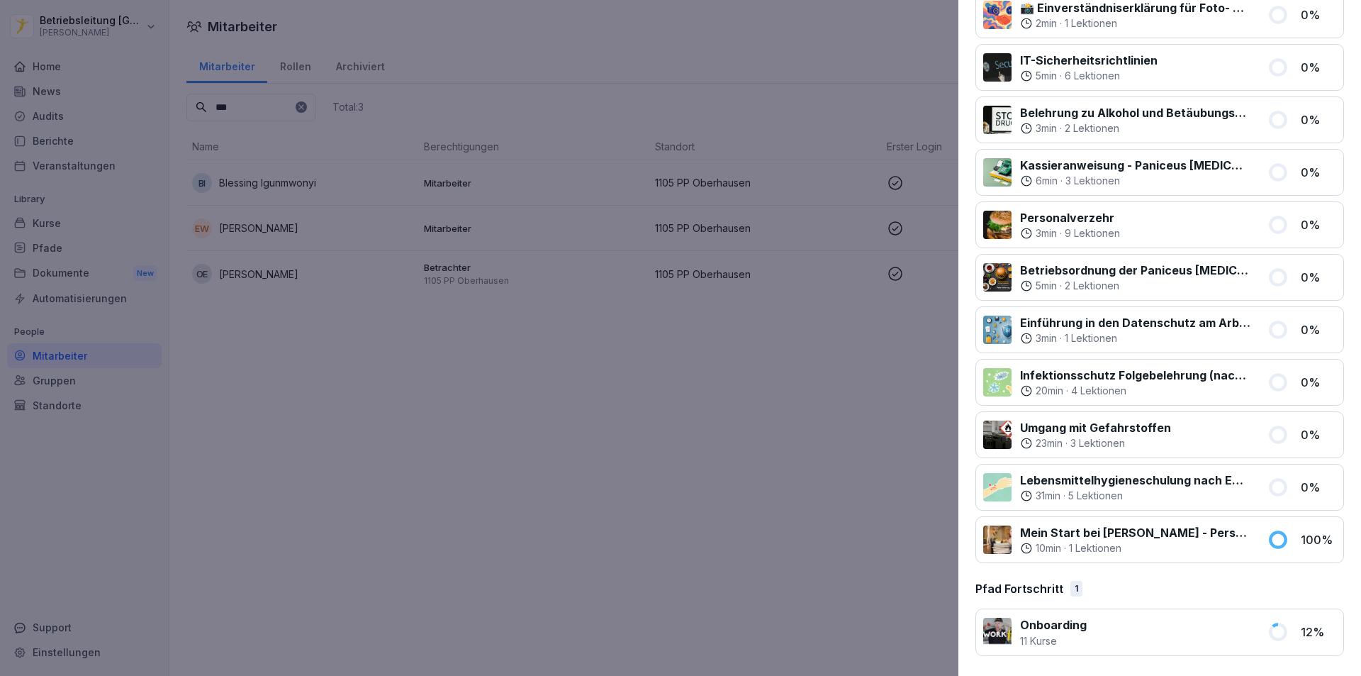
click at [1029, 551] on icon at bounding box center [1026, 548] width 13 height 13
click at [584, 494] on div at bounding box center [680, 338] width 1361 height 676
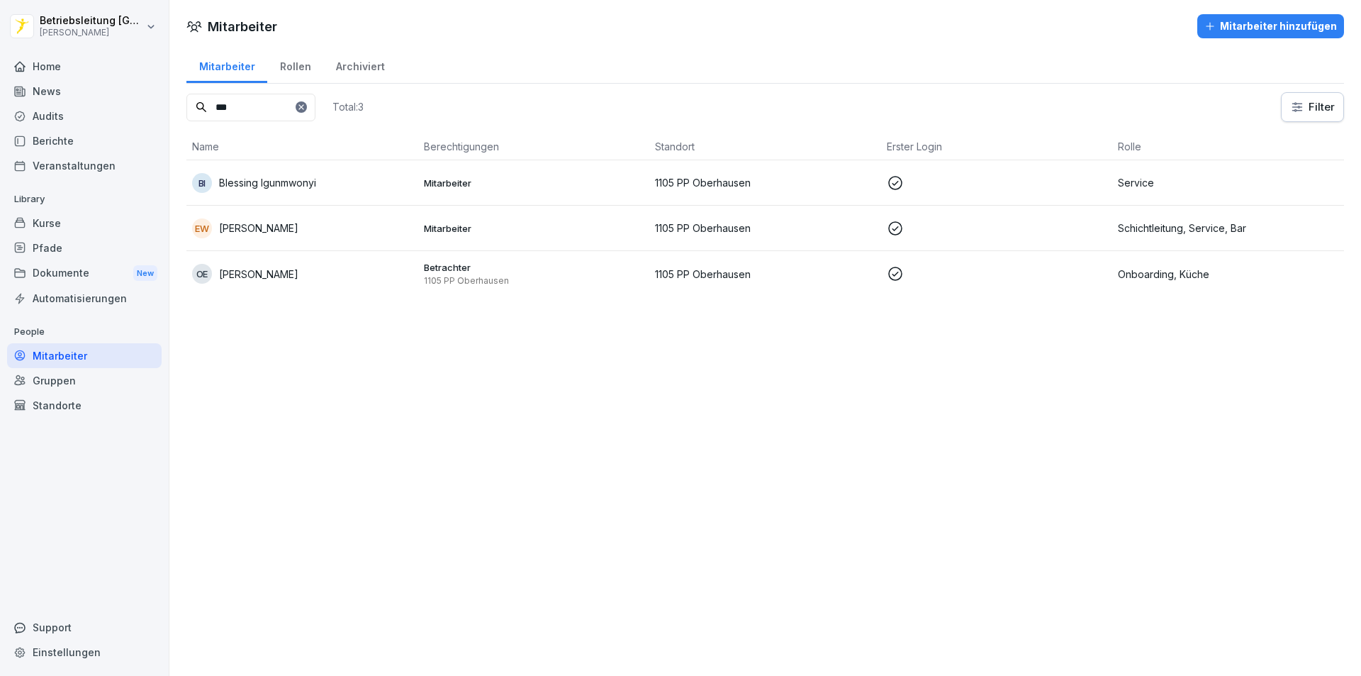
click at [76, 271] on div "Dokumente New" at bounding box center [84, 273] width 155 height 26
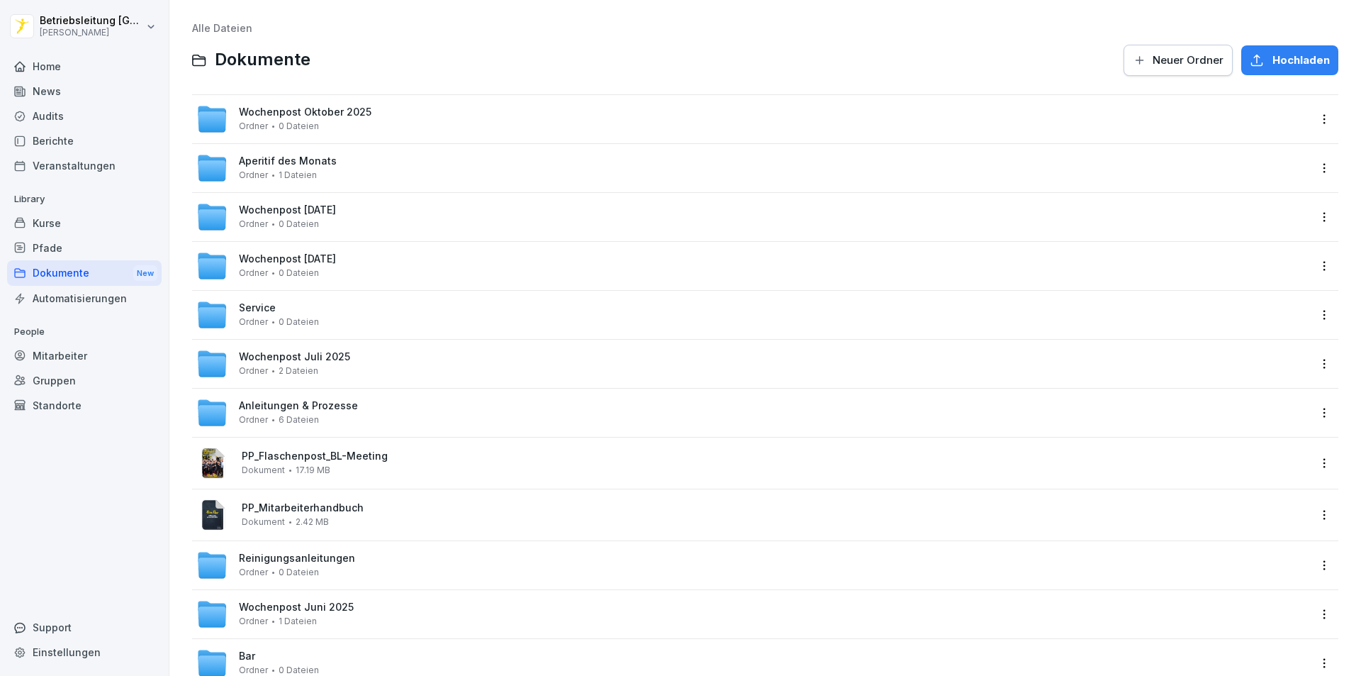
click at [67, 352] on div "Mitarbeiter" at bounding box center [84, 355] width 155 height 25
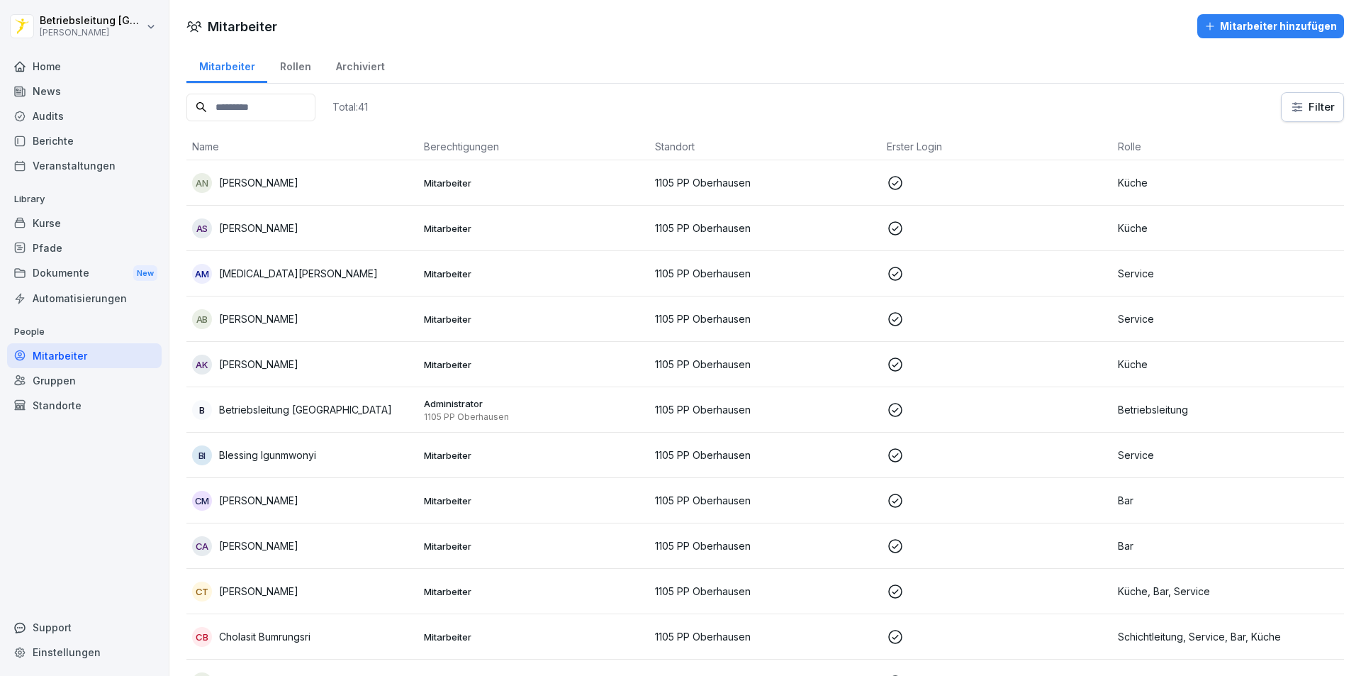
click at [298, 65] on div "Rollen" at bounding box center [295, 65] width 56 height 36
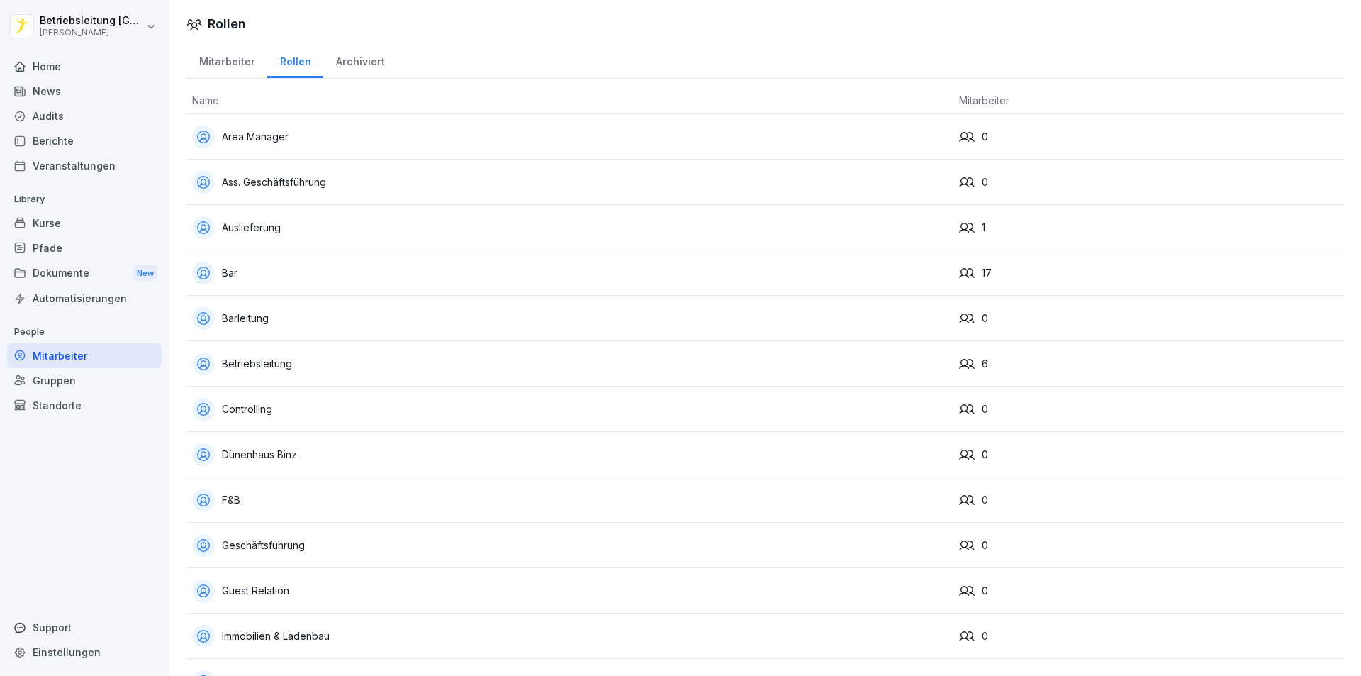
click at [358, 63] on div "Archiviert" at bounding box center [360, 60] width 74 height 36
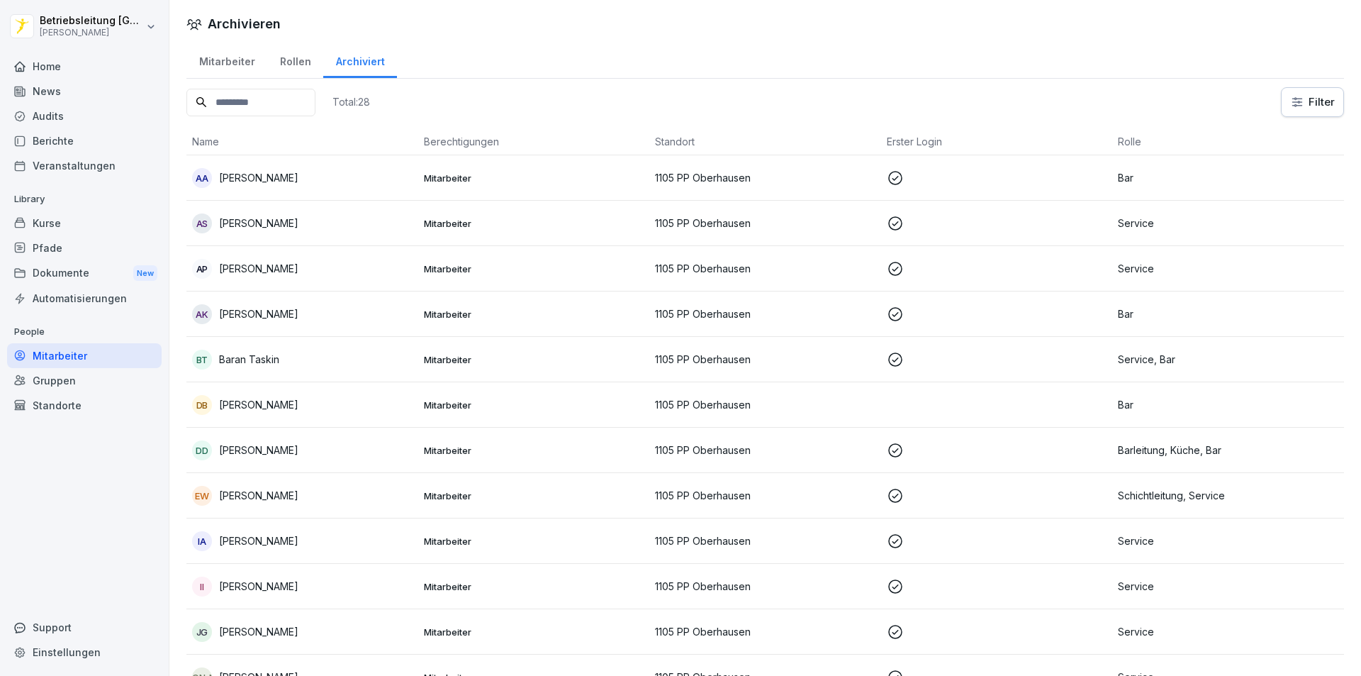
click at [229, 72] on div "Mitarbeiter" at bounding box center [226, 60] width 81 height 36
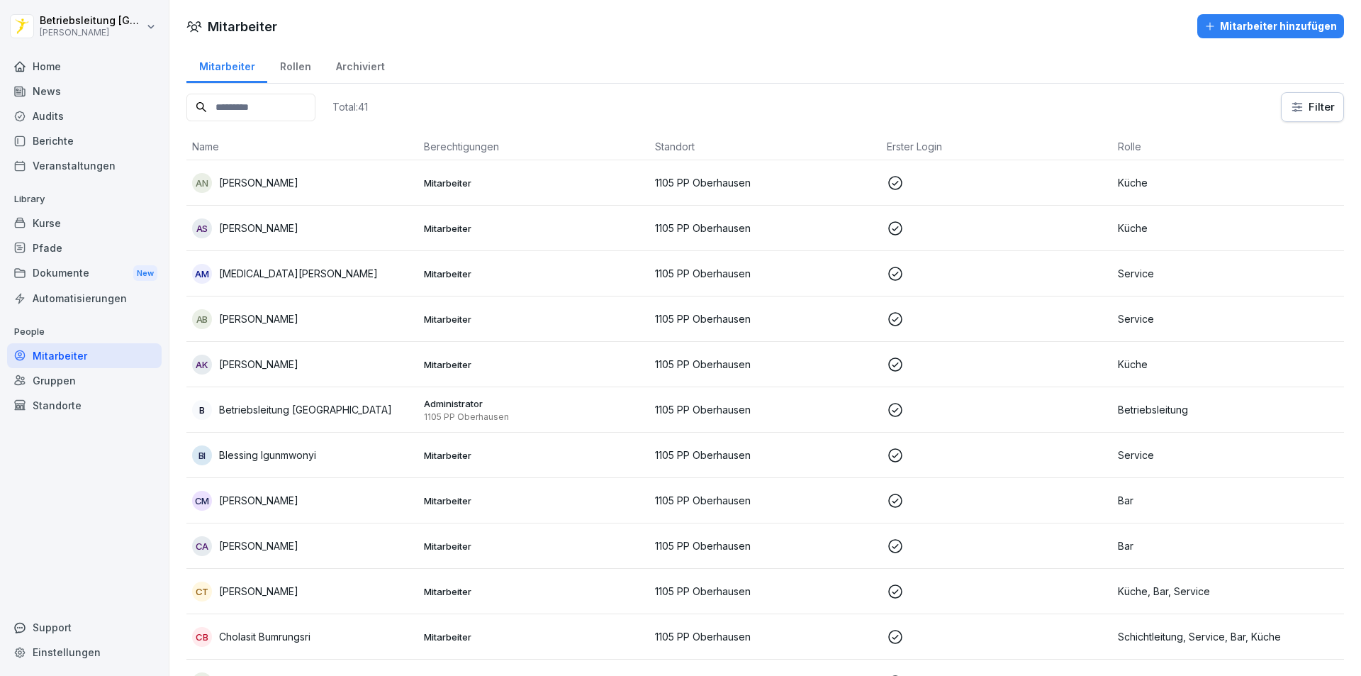
click at [42, 74] on div "Home" at bounding box center [84, 66] width 155 height 25
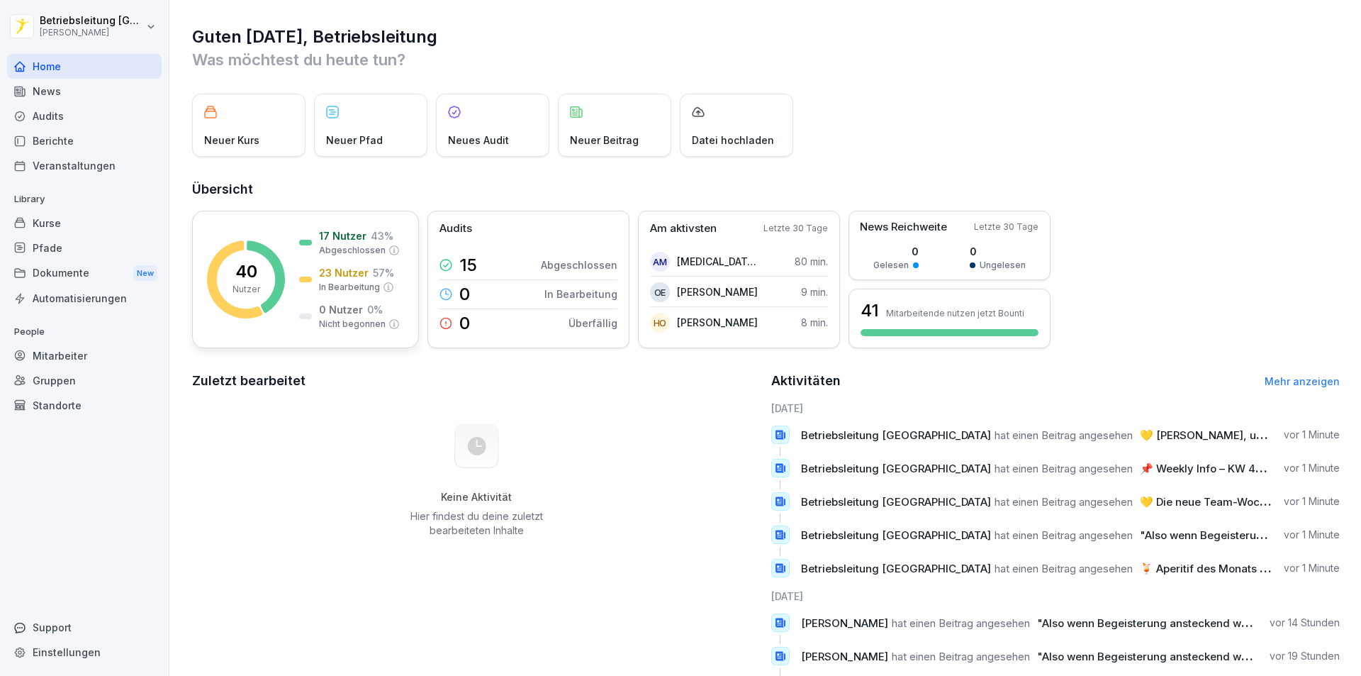
click at [248, 289] on p "Nutzer" at bounding box center [247, 289] width 28 height 13
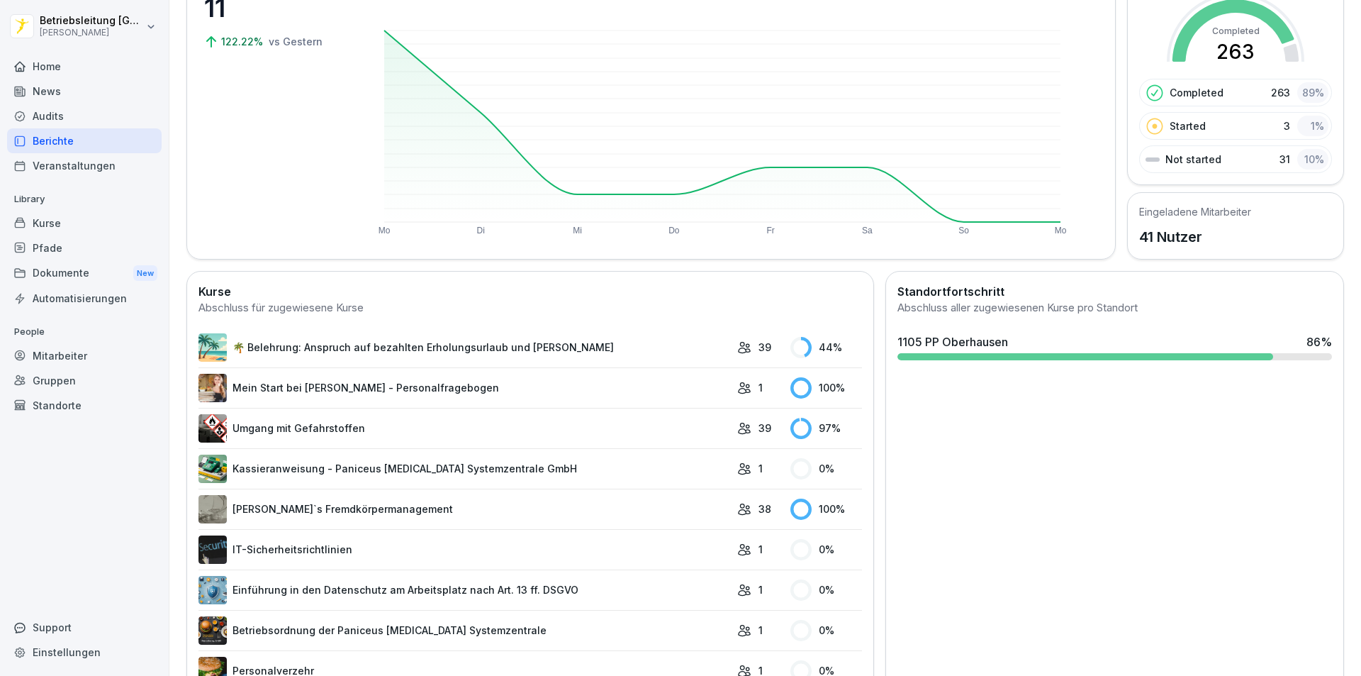
scroll to position [142, 0]
click at [309, 352] on link "🌴 Belehrung: Anspruch auf bezahlten Erholungsurlaub und [PERSON_NAME]" at bounding box center [465, 346] width 532 height 28
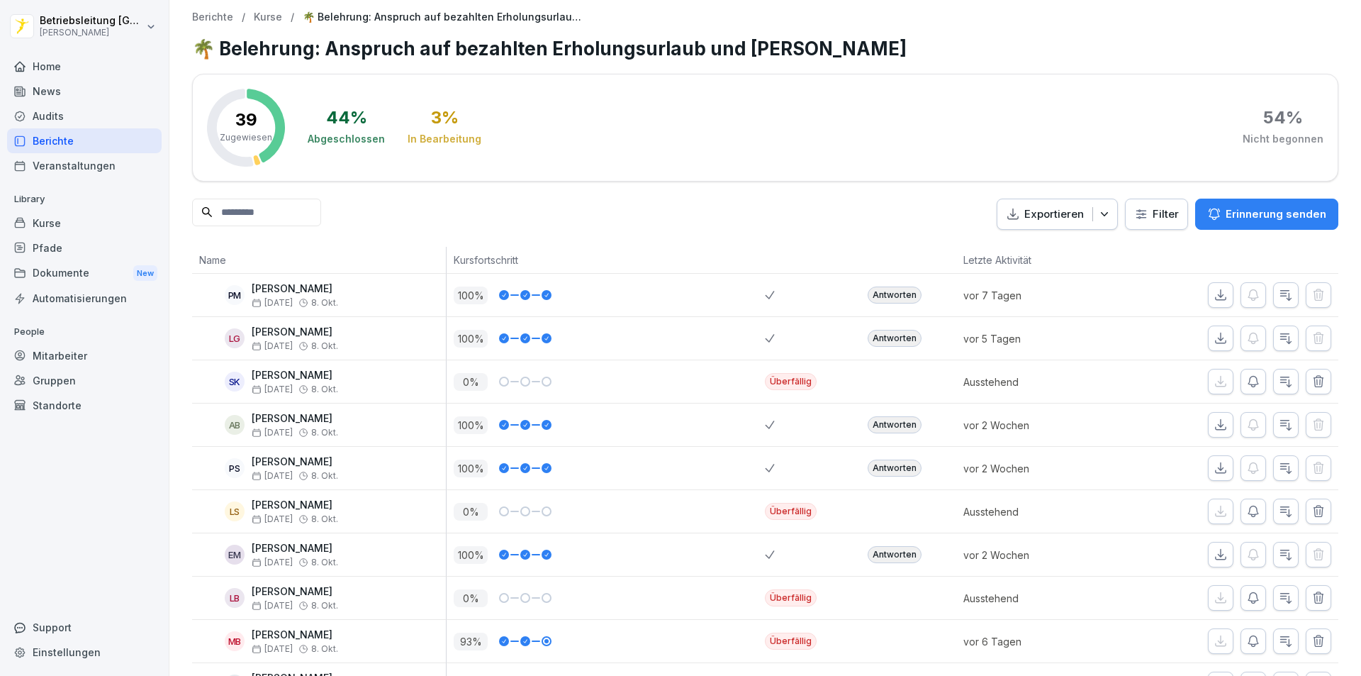
click at [267, 218] on input at bounding box center [256, 213] width 129 height 28
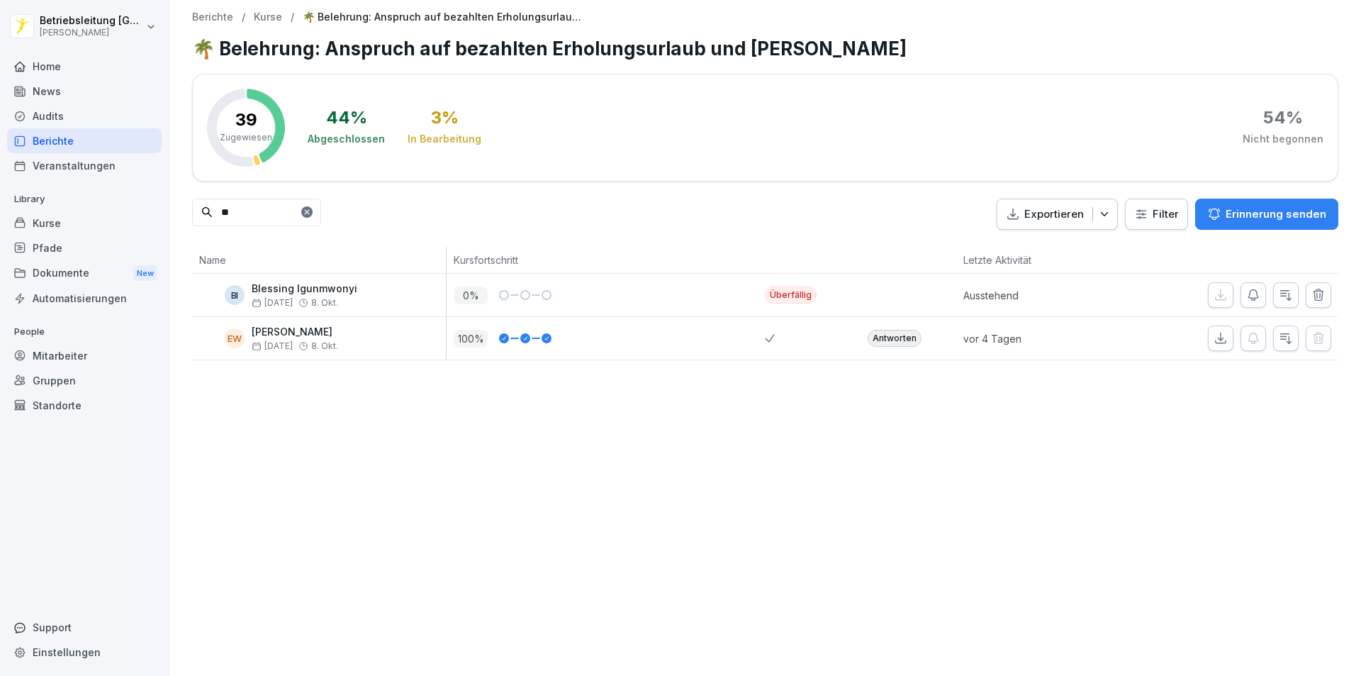
type input "*"
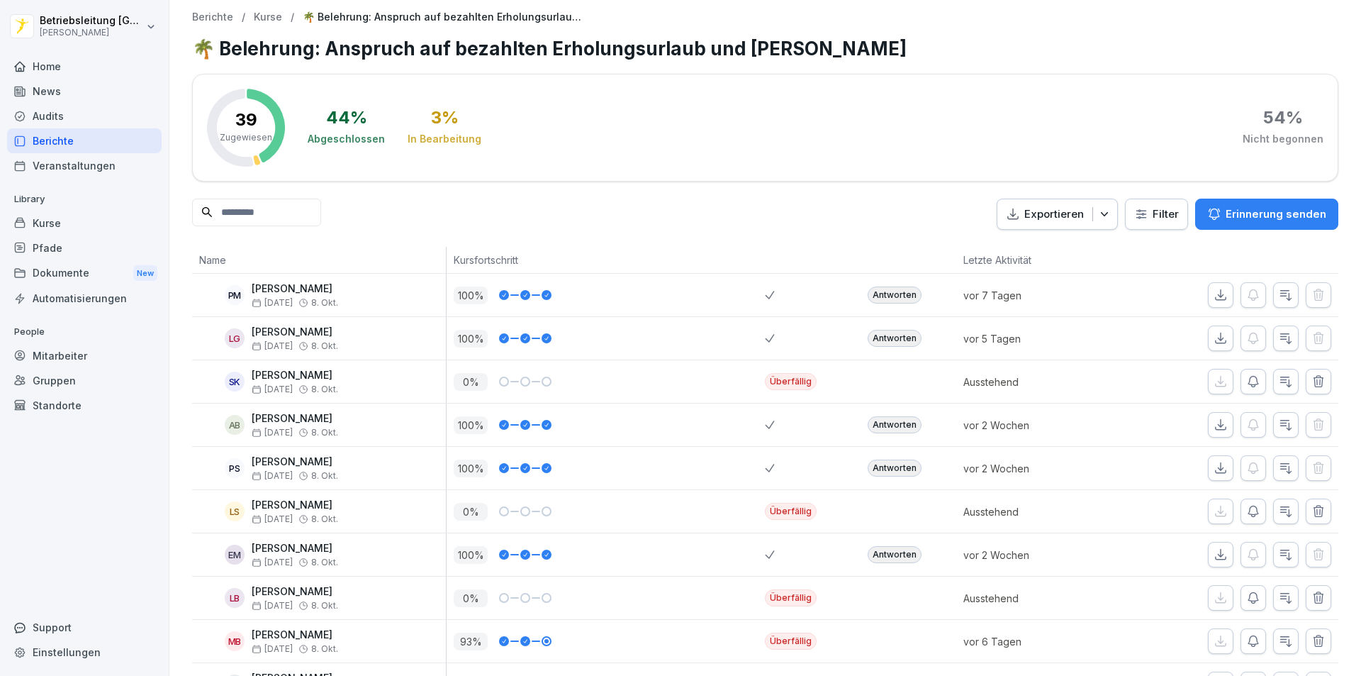
click at [269, 16] on p "Kurse" at bounding box center [268, 17] width 28 height 12
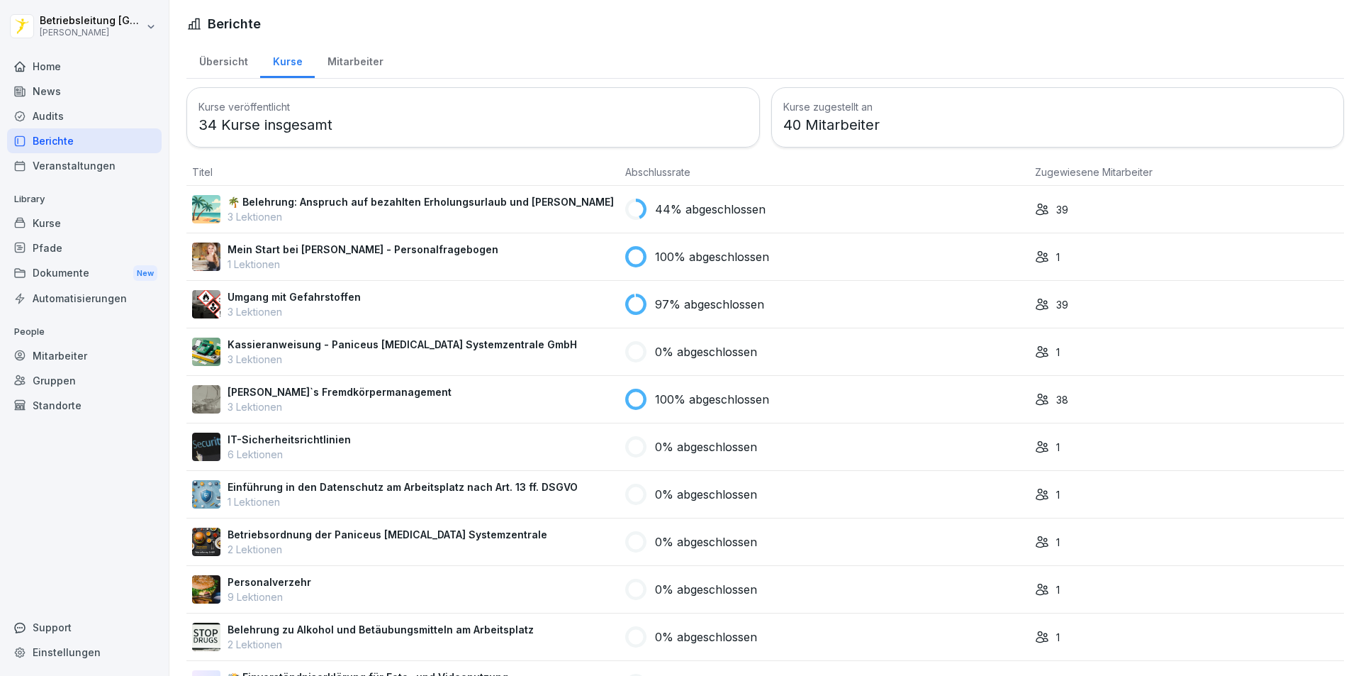
click at [296, 241] on td "Mein Start bei Peter Pane - Personalfragebogen 1 Lektionen" at bounding box center [402, 257] width 433 height 48
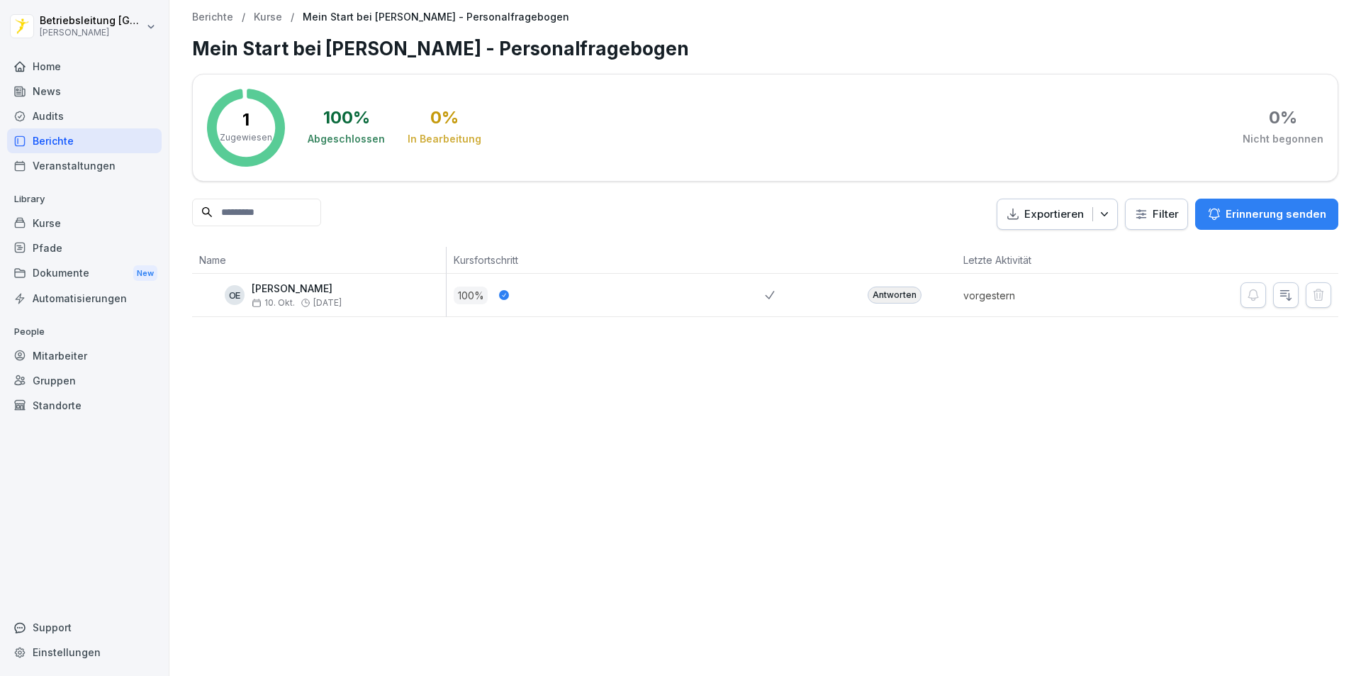
click at [1025, 206] on p "Exportieren" at bounding box center [1055, 214] width 60 height 16
click at [724, 463] on div "Berichte / Kurse / Mein Start bei [PERSON_NAME] - Personalfragebogen Mein Start…" at bounding box center [765, 338] width 1192 height 676
click at [263, 17] on p "Kurse" at bounding box center [268, 17] width 28 height 12
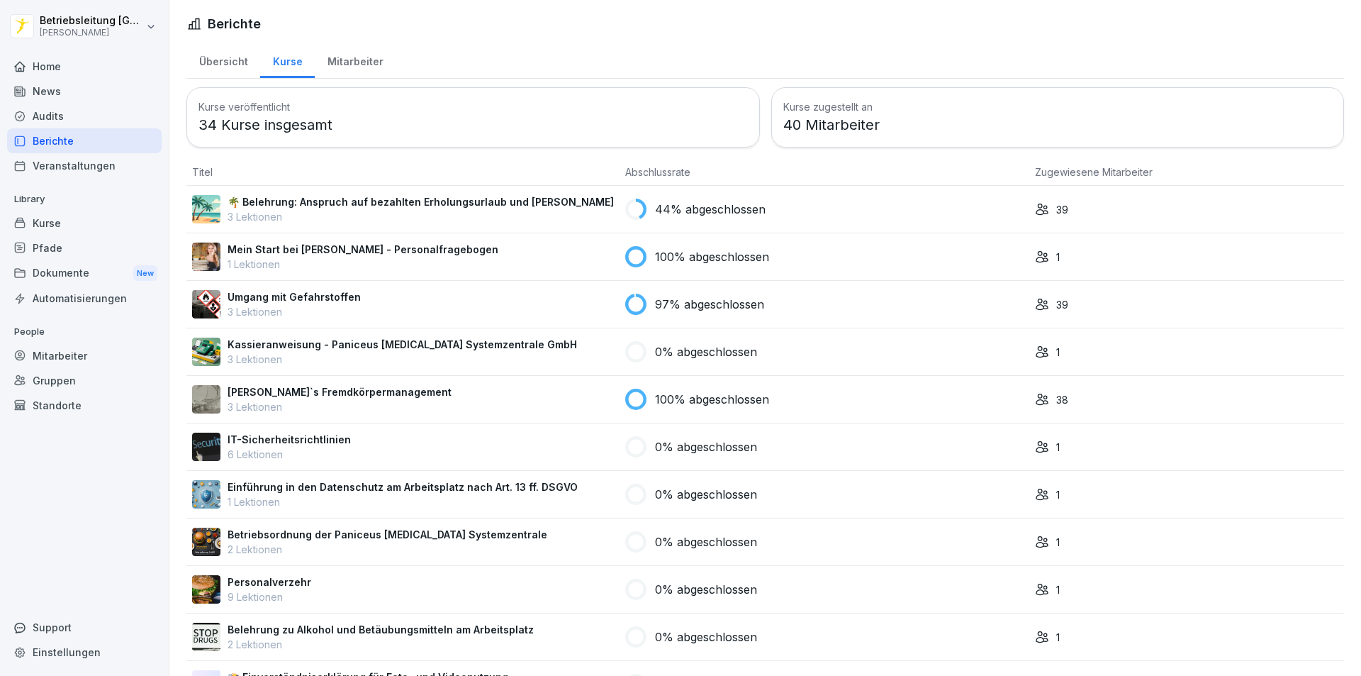
click at [296, 207] on p "🌴 Belehrung: Anspruch auf bezahlten Erholungsurlaub und [PERSON_NAME]" at bounding box center [421, 201] width 386 height 15
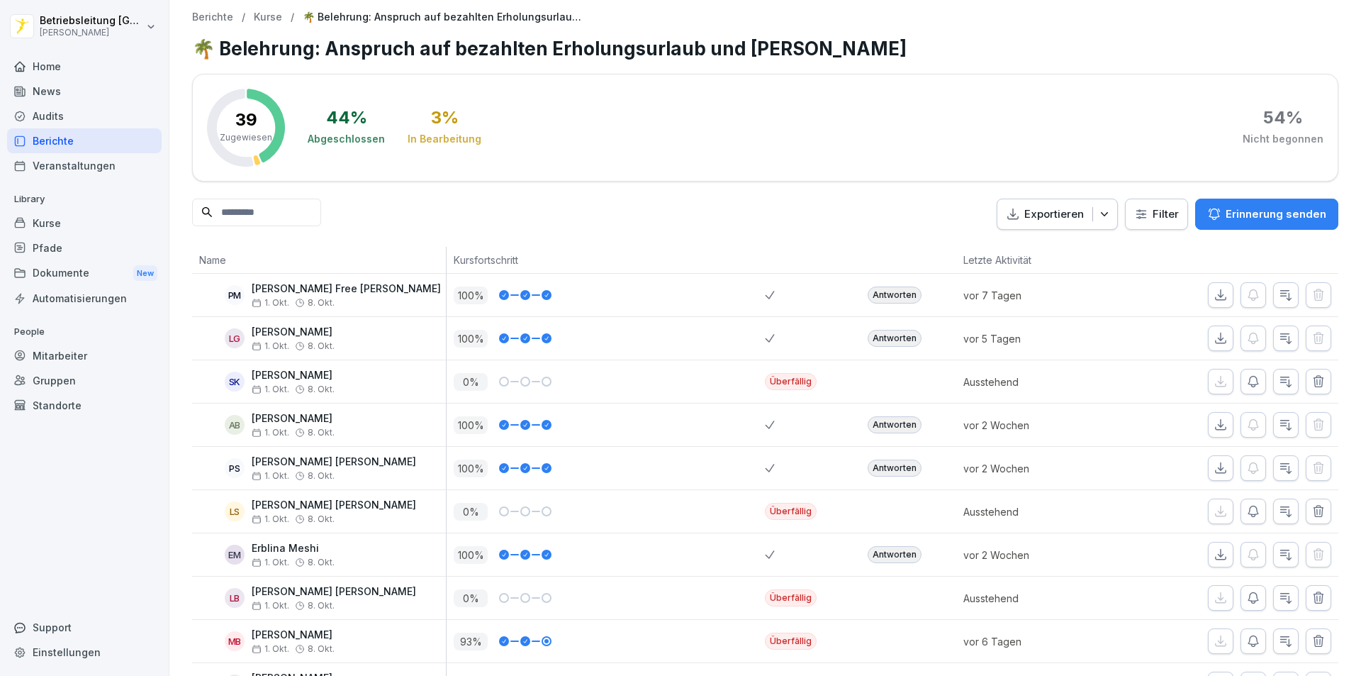
click at [260, 16] on p "Kurse" at bounding box center [268, 17] width 28 height 12
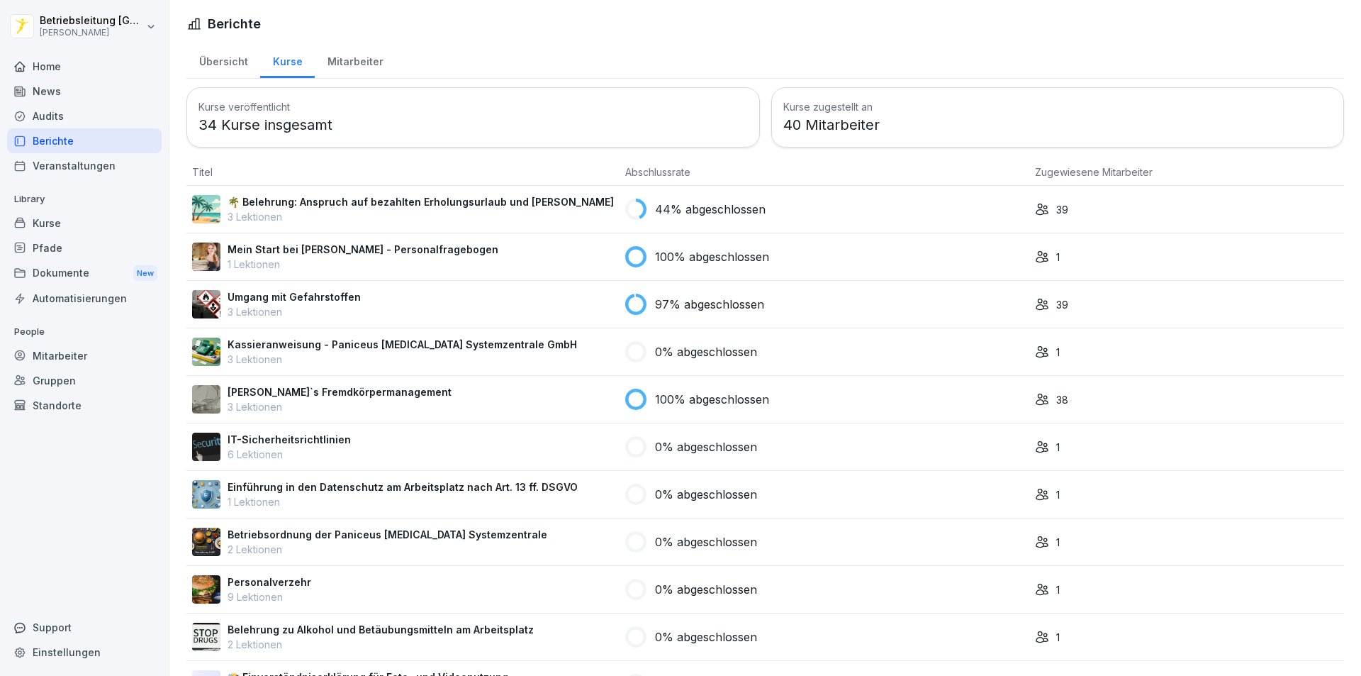
click at [288, 250] on p "Mein Start bei [PERSON_NAME] - Personalfragebogen" at bounding box center [363, 249] width 271 height 15
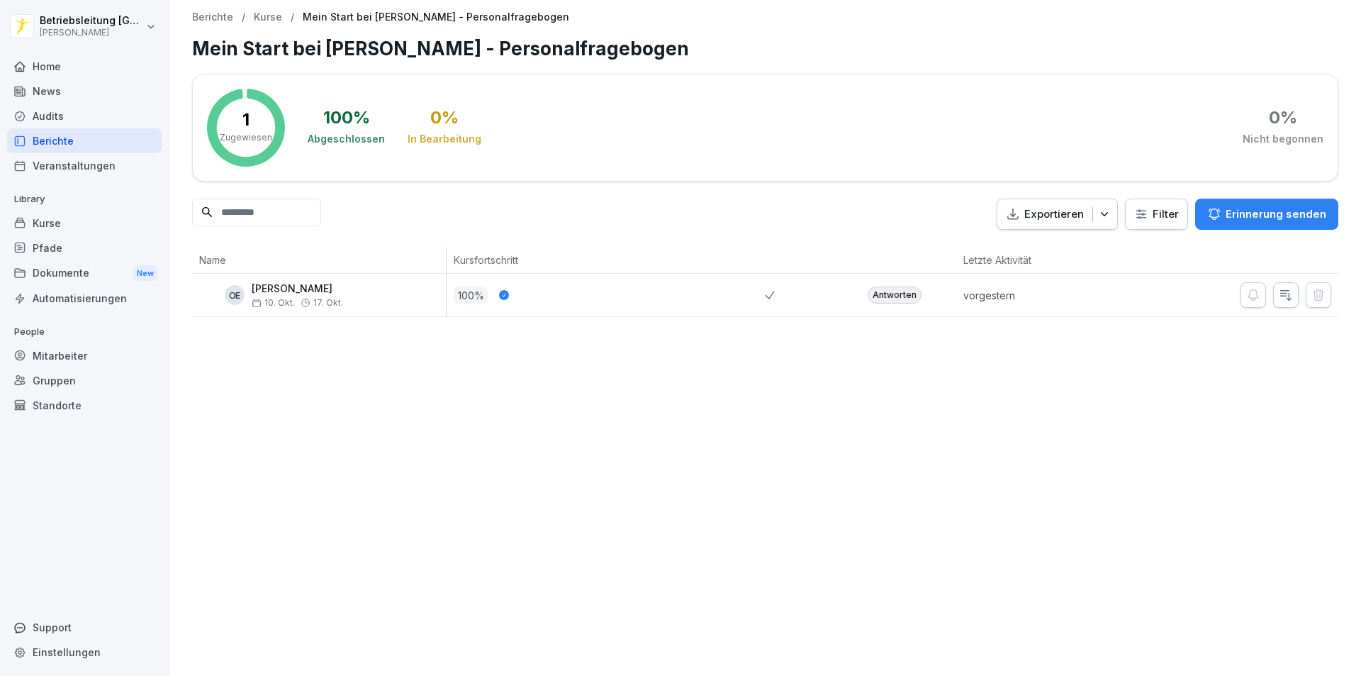
click at [277, 12] on p "Kurse" at bounding box center [268, 17] width 28 height 12
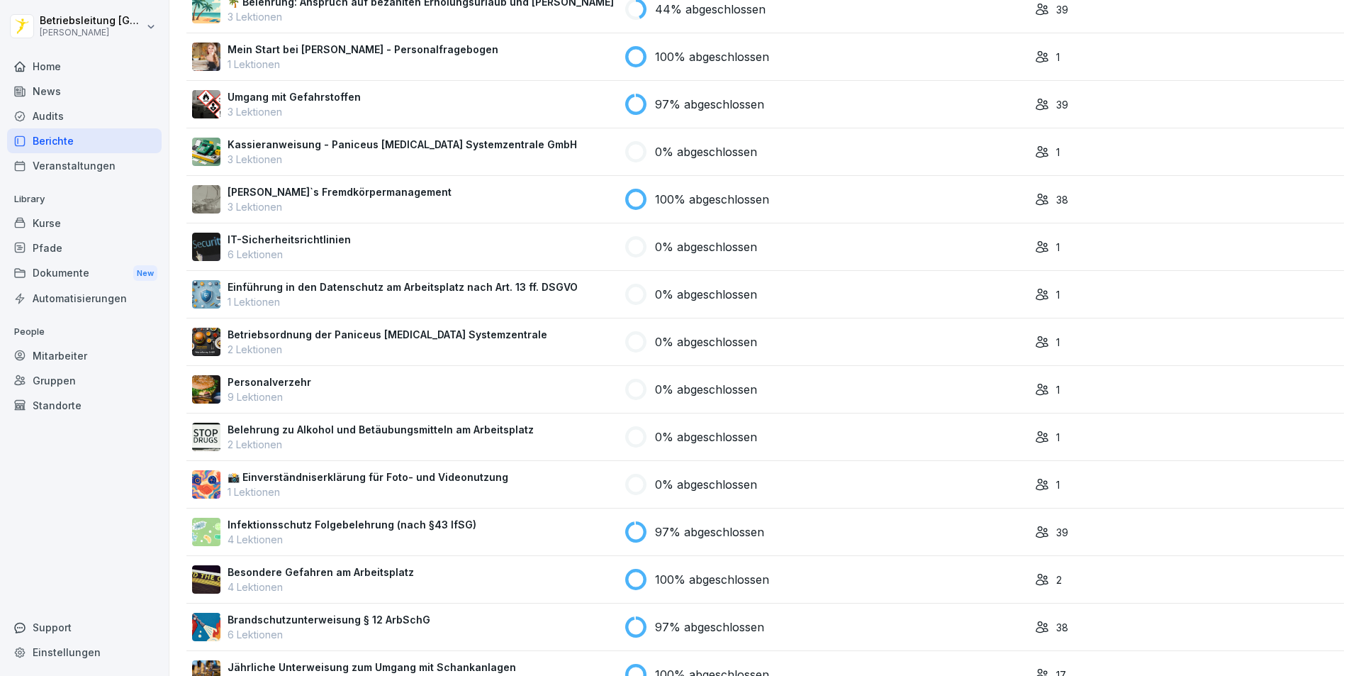
scroll to position [339, 0]
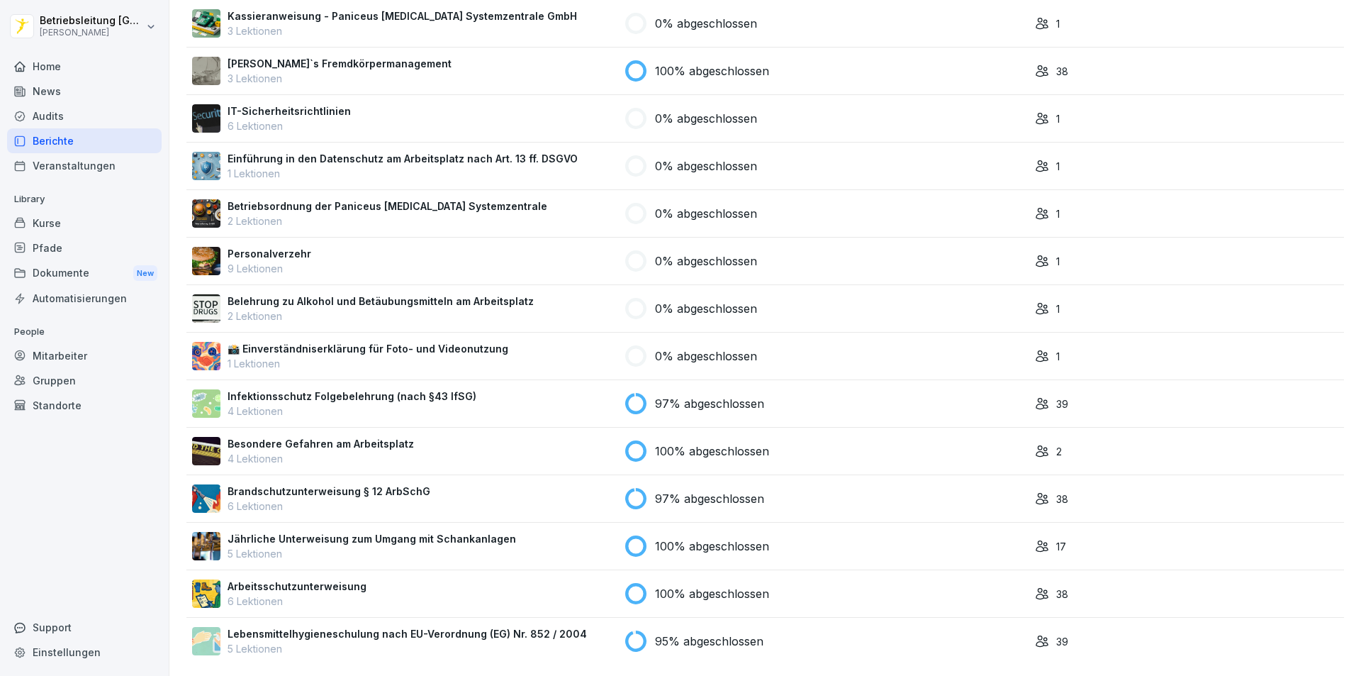
click at [53, 271] on div "Dokumente New" at bounding box center [84, 273] width 155 height 26
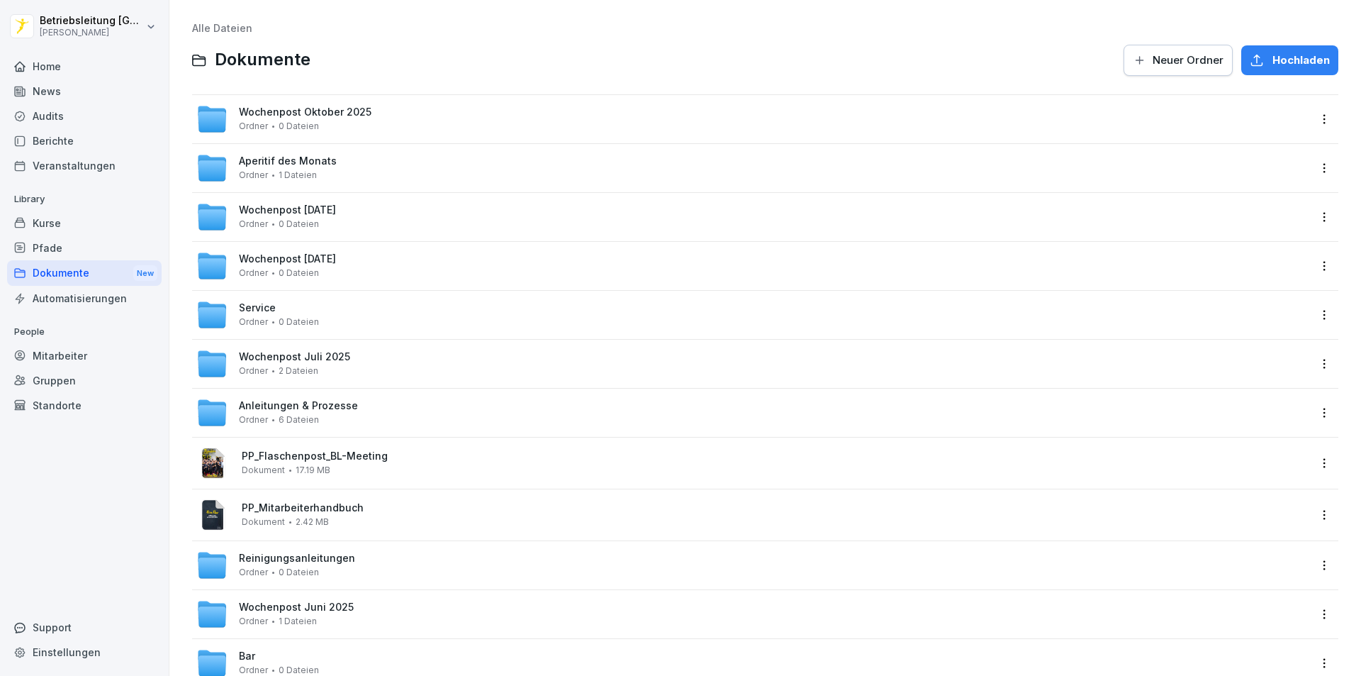
click at [61, 366] on div "Mitarbeiter" at bounding box center [84, 355] width 155 height 25
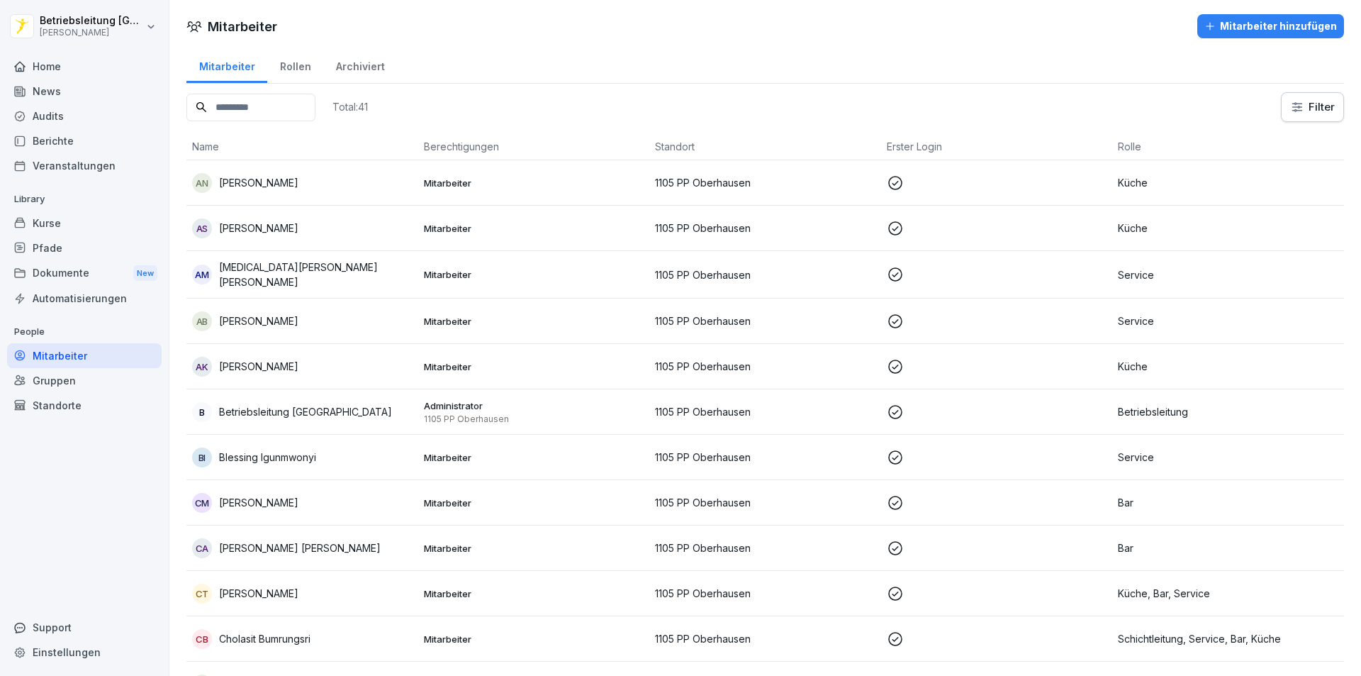
click at [294, 106] on input at bounding box center [250, 108] width 129 height 28
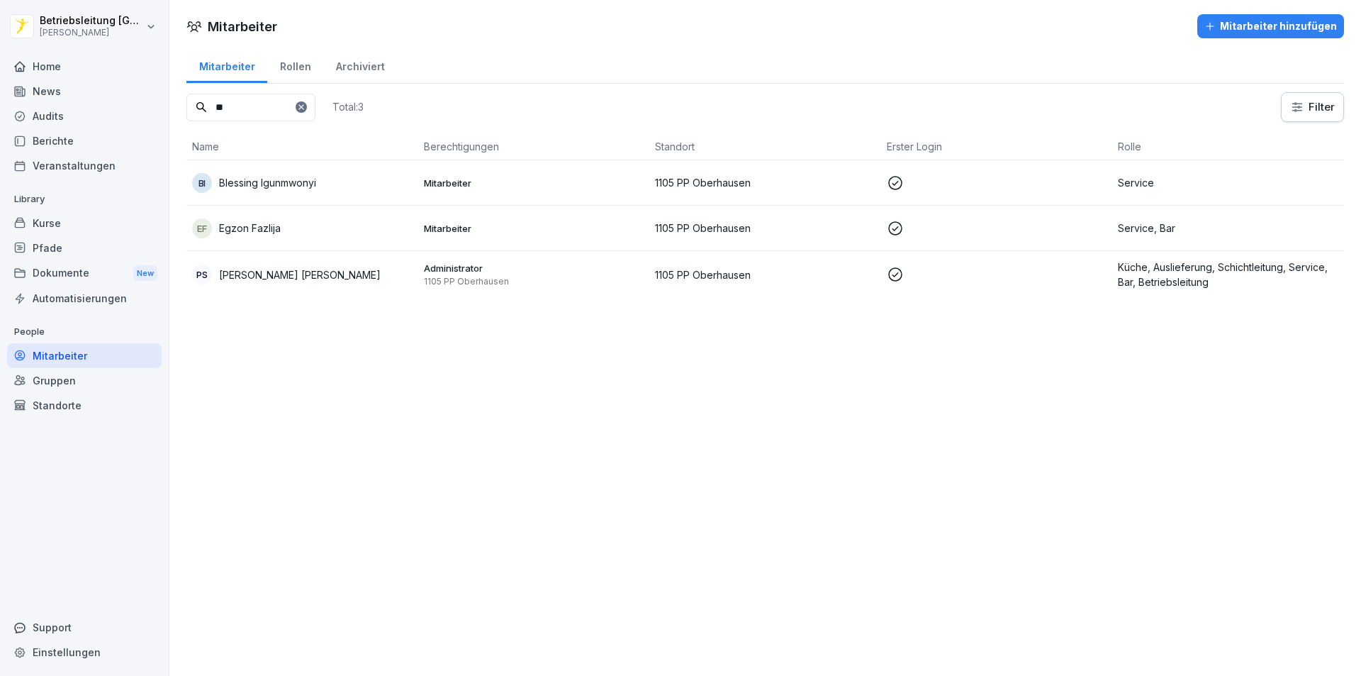
type input "*"
type input "***"
click at [1162, 280] on p "Onboarding, Küche" at bounding box center [1228, 274] width 221 height 15
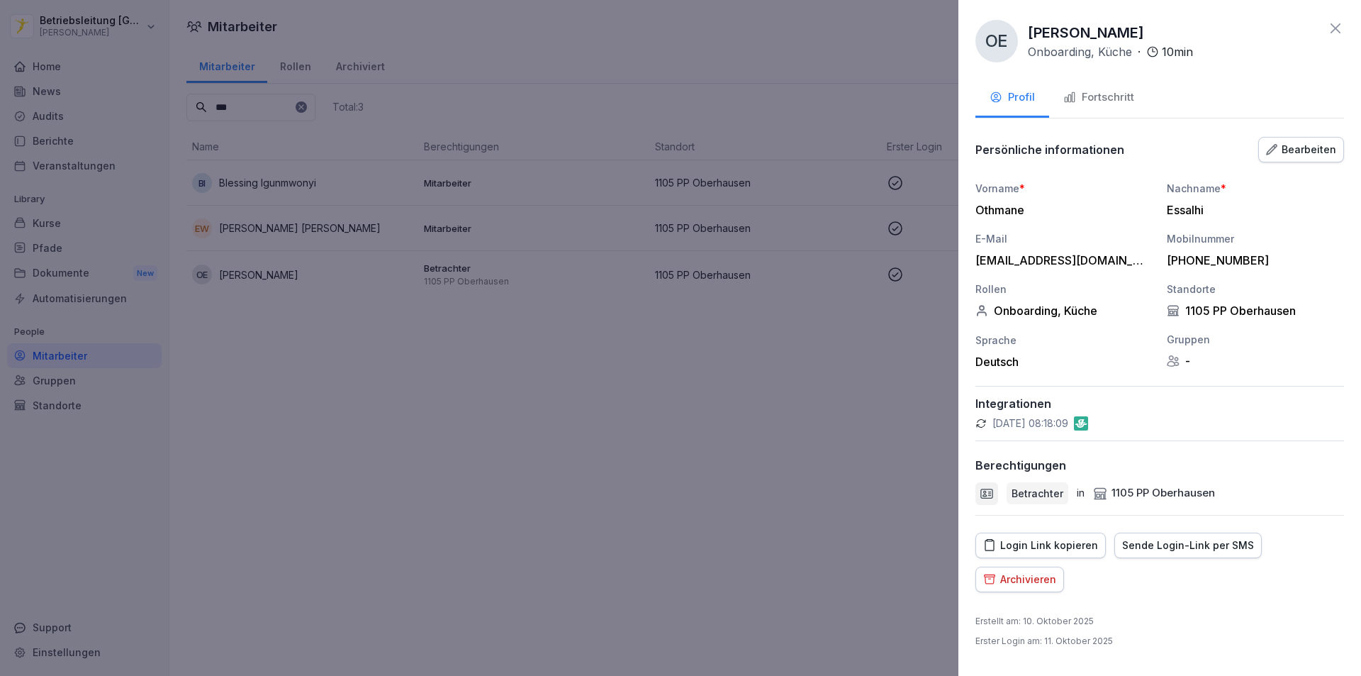
click at [1100, 90] on div "Fortschritt" at bounding box center [1099, 97] width 71 height 16
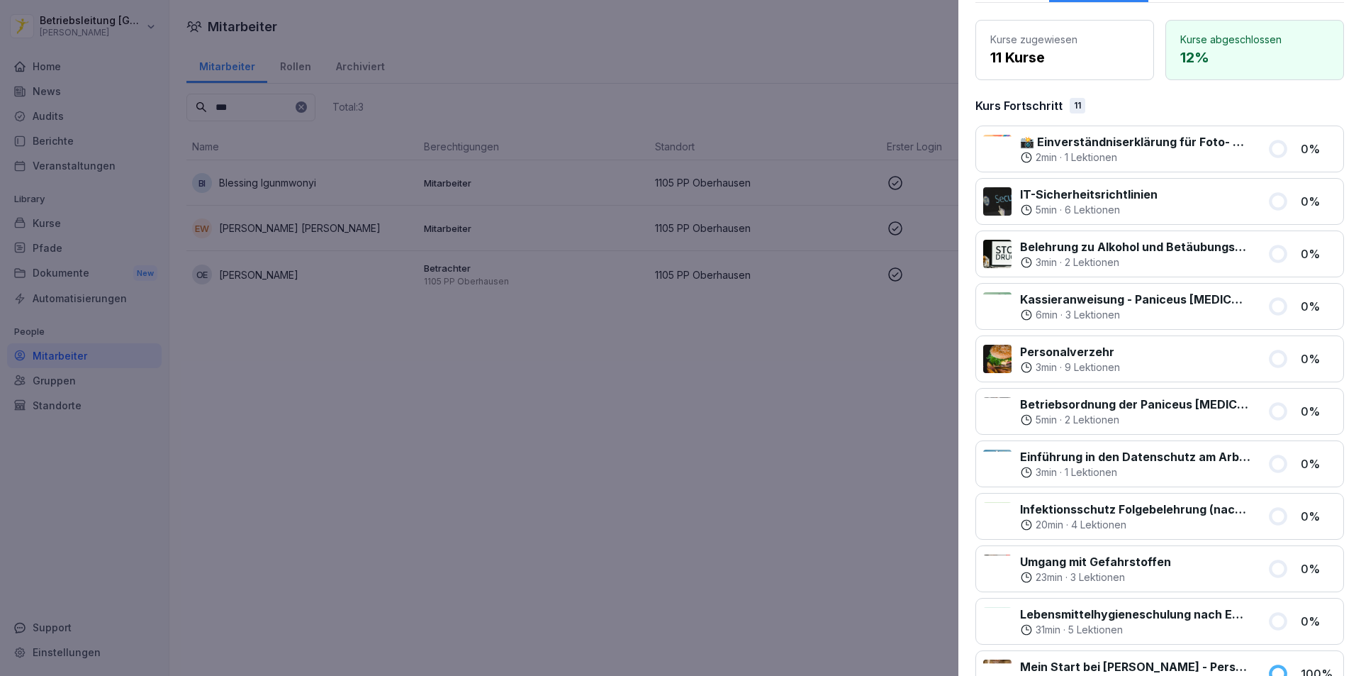
scroll to position [250, 0]
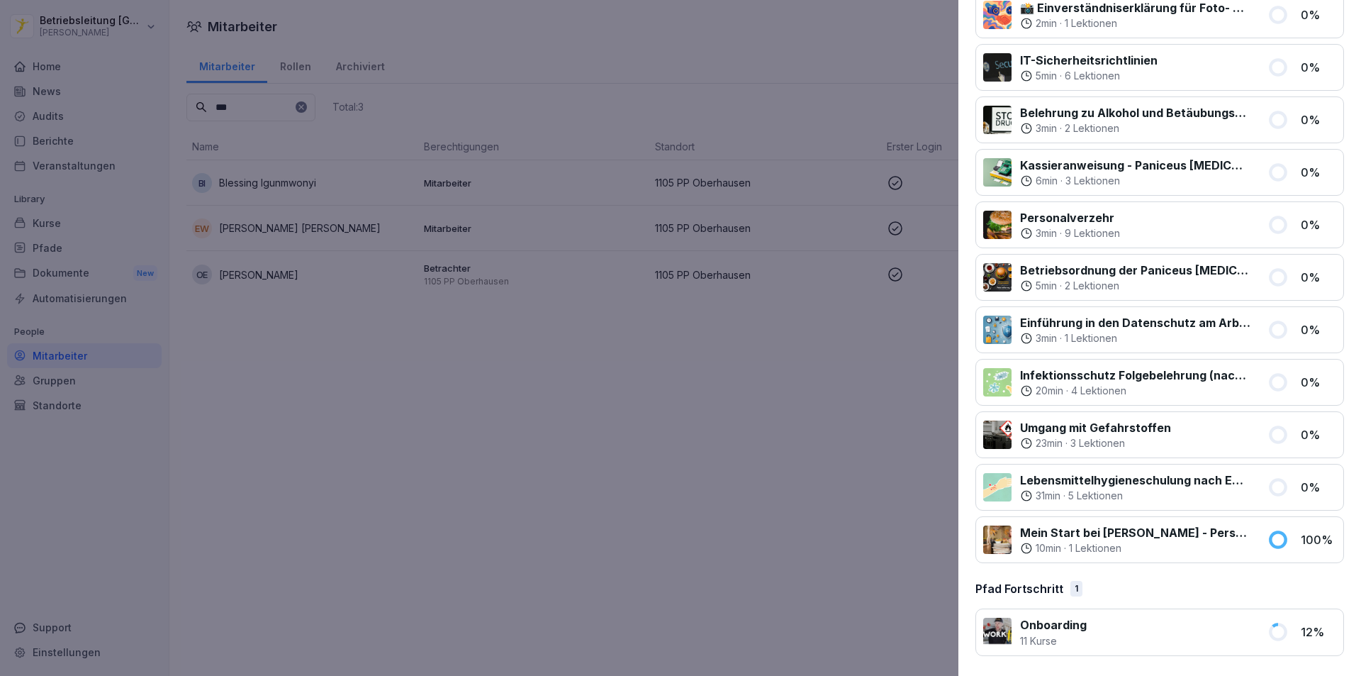
click at [705, 528] on div at bounding box center [680, 338] width 1361 height 676
